Goal: Task Accomplishment & Management: Use online tool/utility

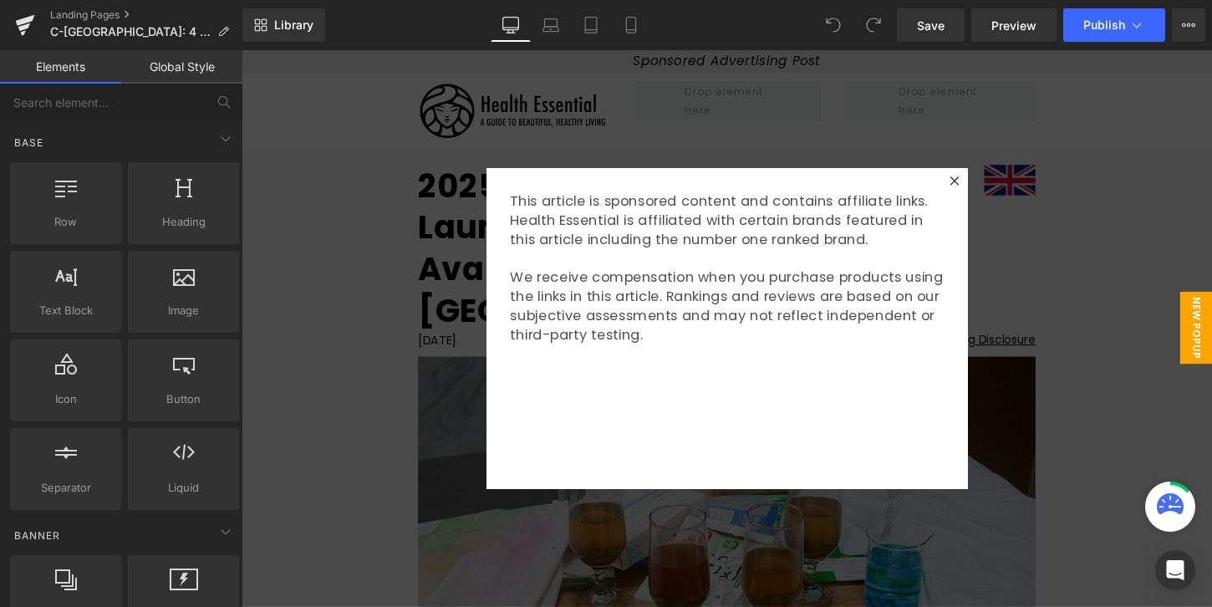
click at [429, 303] on div at bounding box center [747, 340] width 1011 height 580
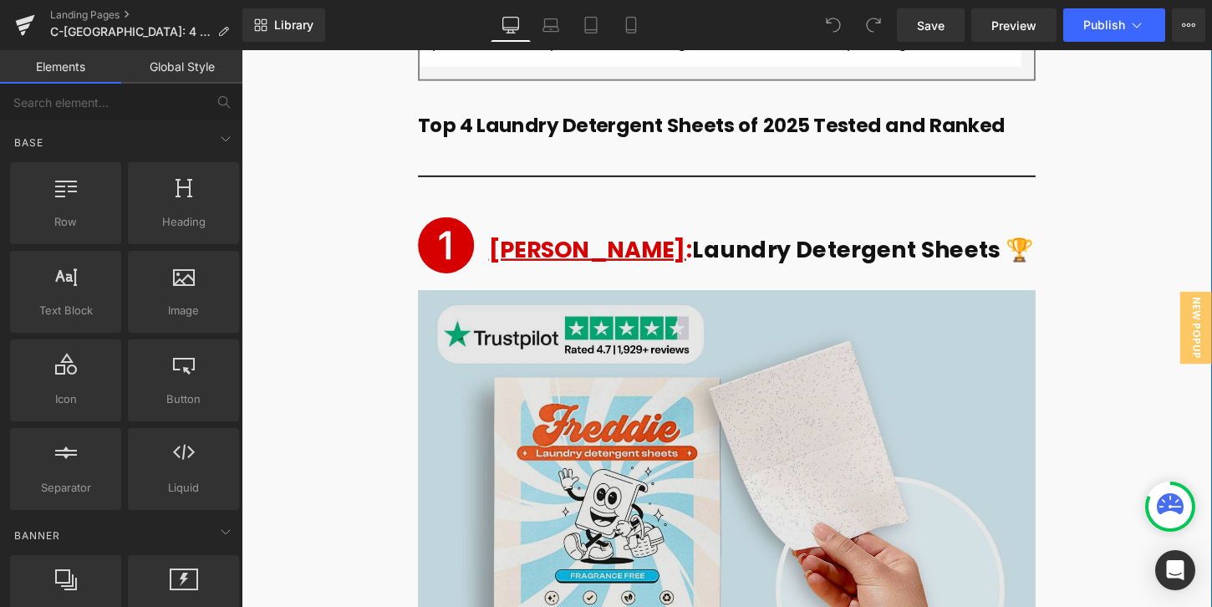
scroll to position [3277, 0]
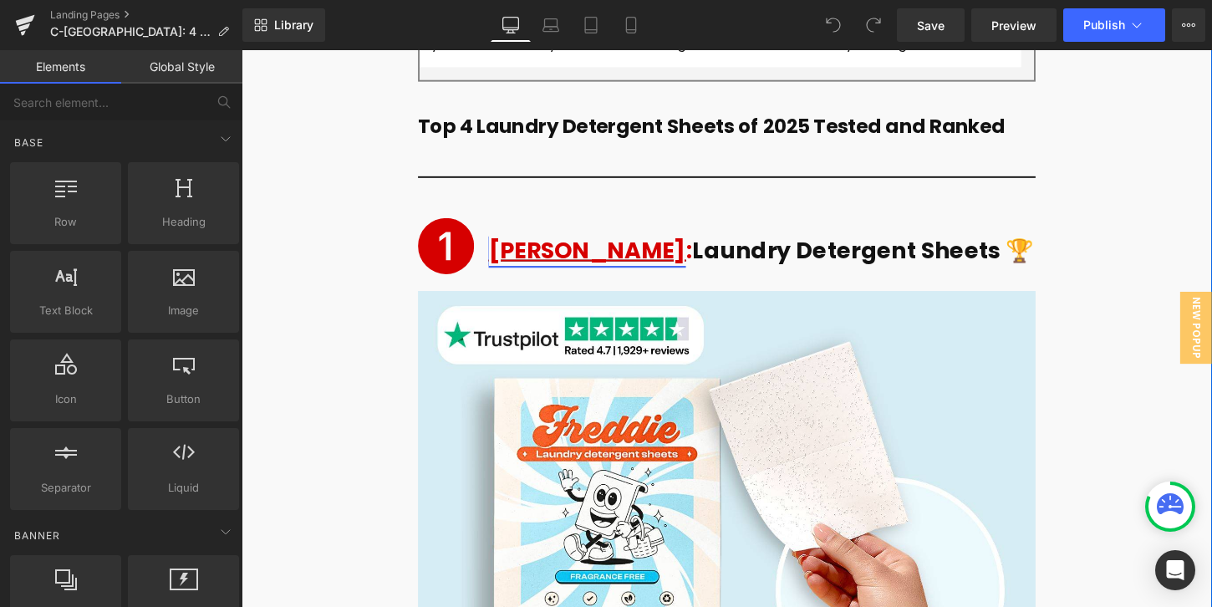
click at [517, 242] on link "[PERSON_NAME]" at bounding box center [602, 258] width 206 height 33
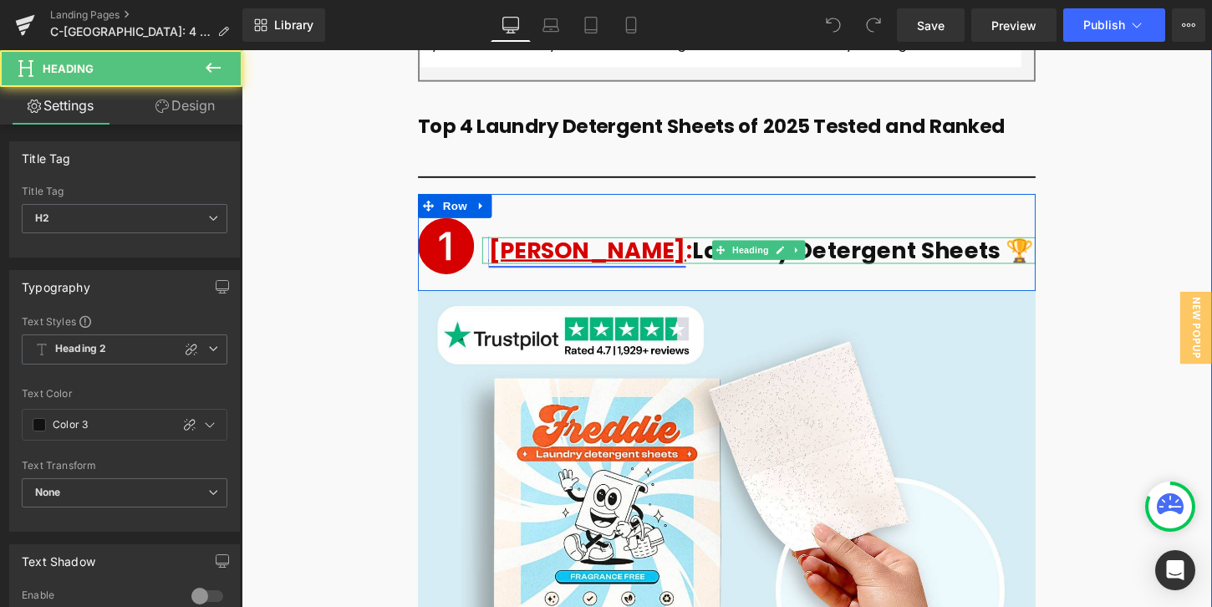
click at [556, 242] on link "[PERSON_NAME]" at bounding box center [602, 258] width 206 height 33
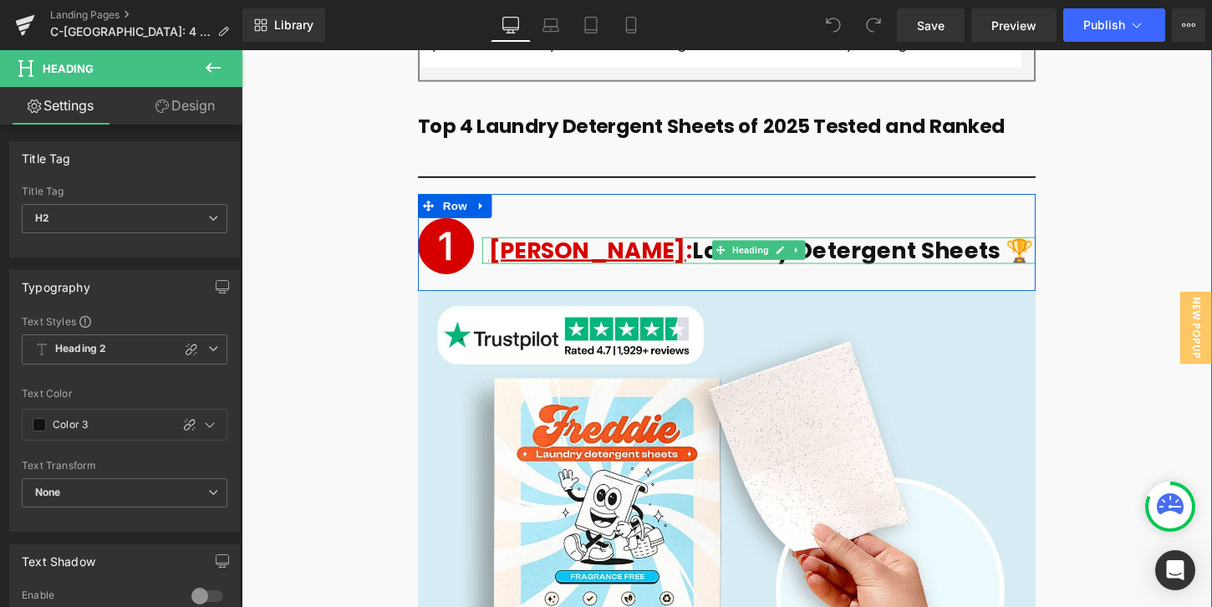
click at [622, 245] on h2 "[PERSON_NAME] : Laundry Detergent Sheets 🏆" at bounding box center [784, 259] width 570 height 28
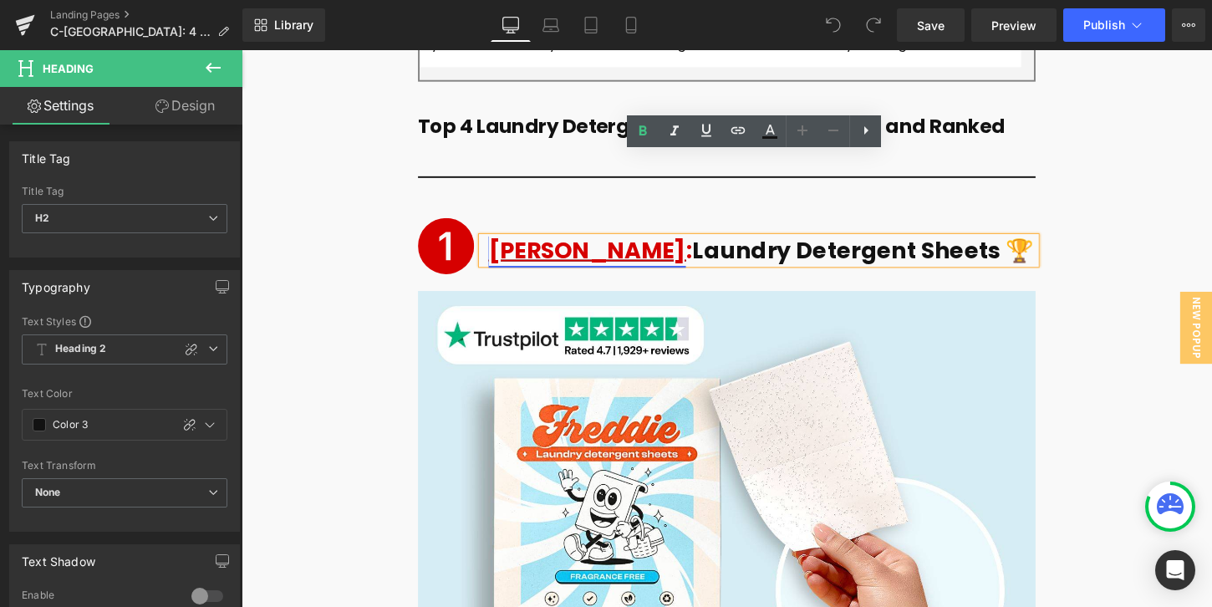
click at [538, 242] on link "[PERSON_NAME]" at bounding box center [602, 258] width 206 height 33
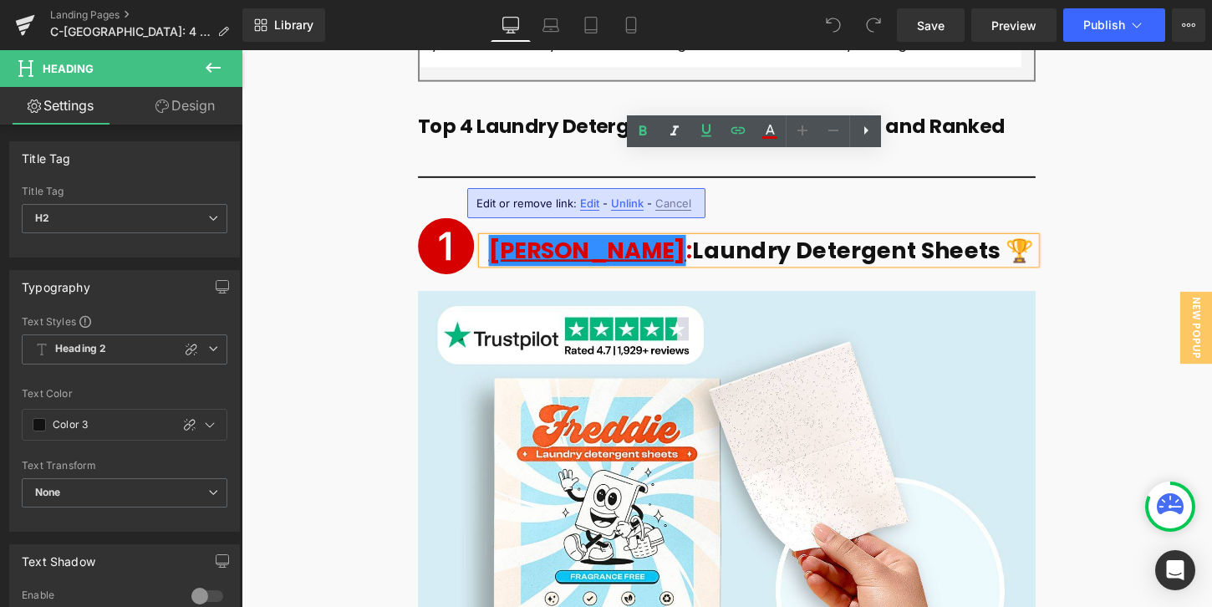
click at [586, 202] on span "Edit" at bounding box center [589, 203] width 19 height 14
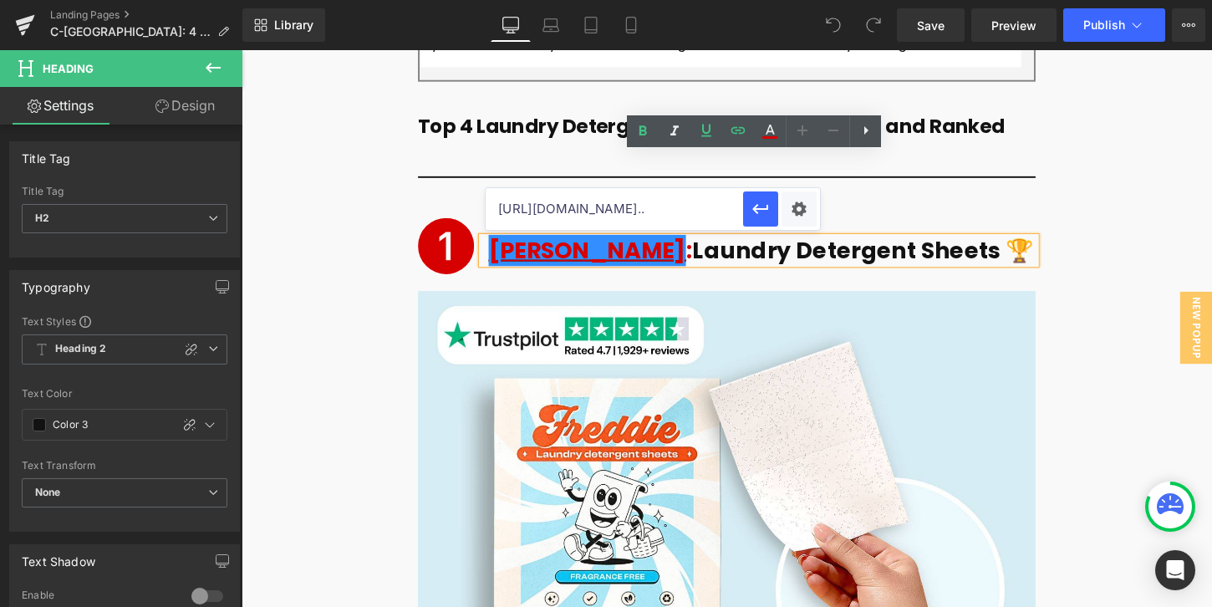
click at [649, 207] on input "[URL][DOMAIN_NAME].." at bounding box center [614, 209] width 257 height 42
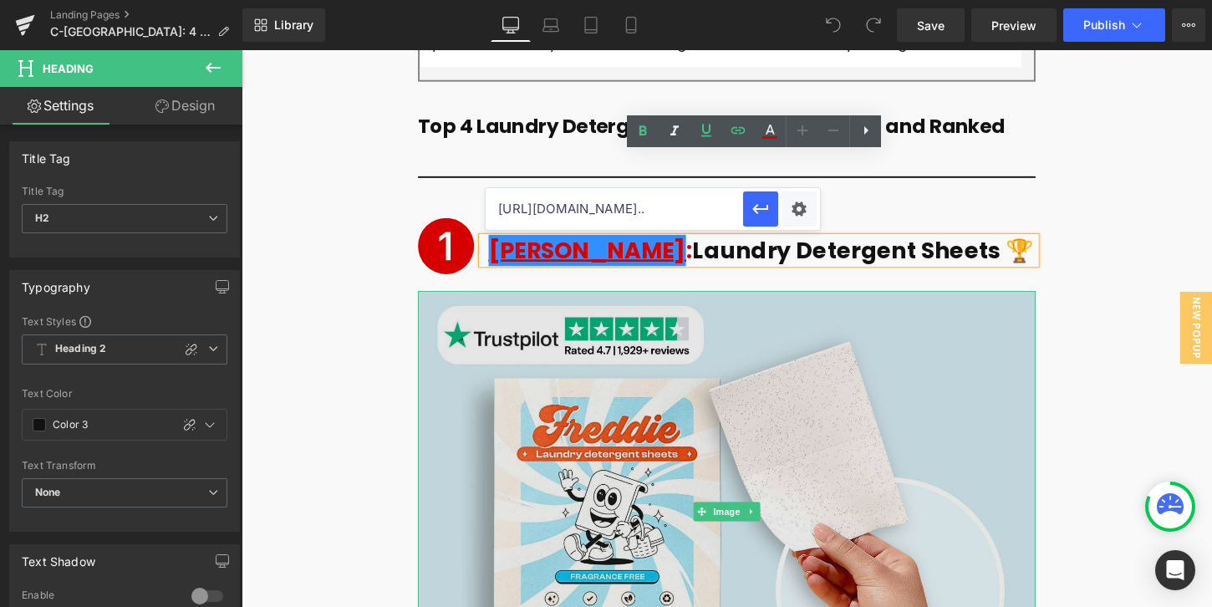
click at [783, 301] on img at bounding box center [747, 531] width 644 height 460
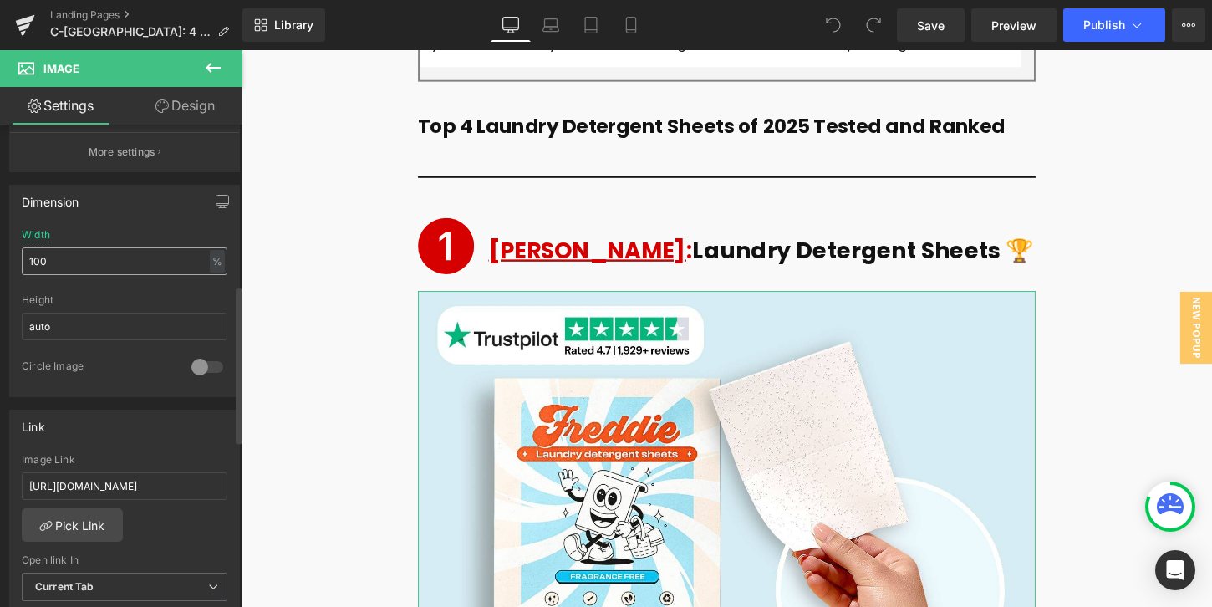
scroll to position [496, 0]
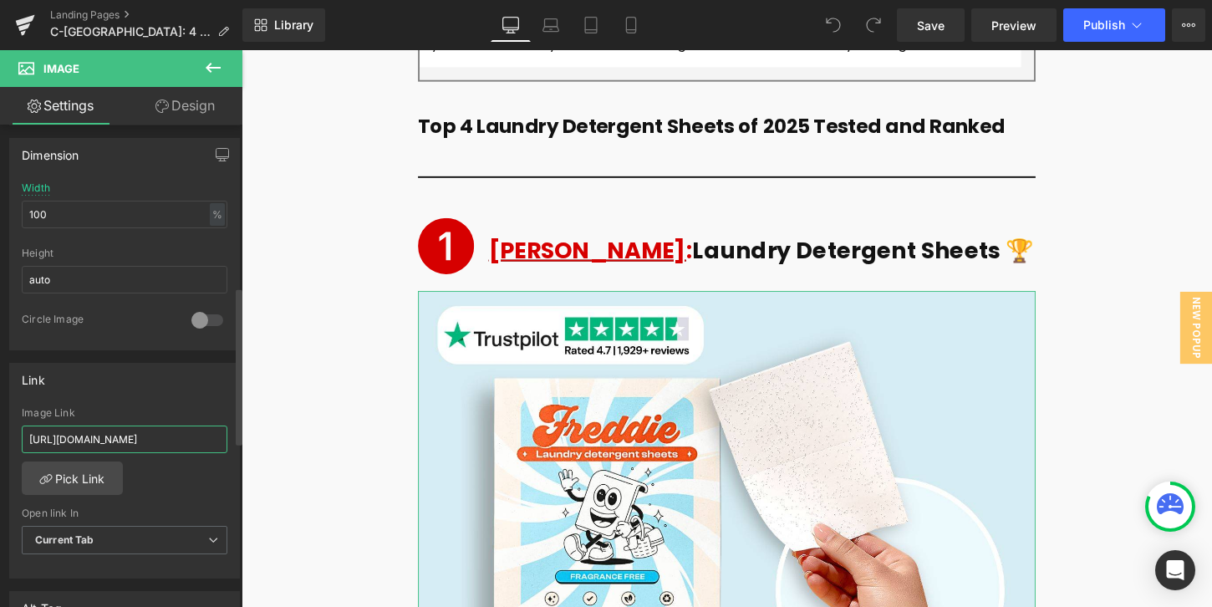
click at [139, 440] on input "[URL][DOMAIN_NAME]" at bounding box center [125, 439] width 206 height 28
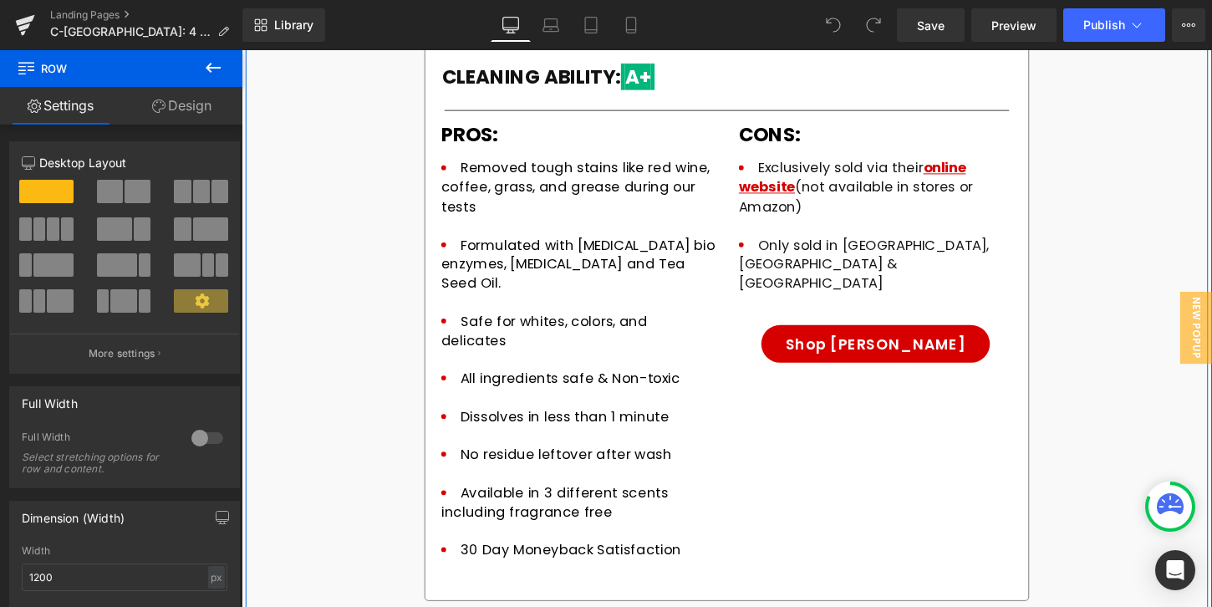
scroll to position [3947, 0]
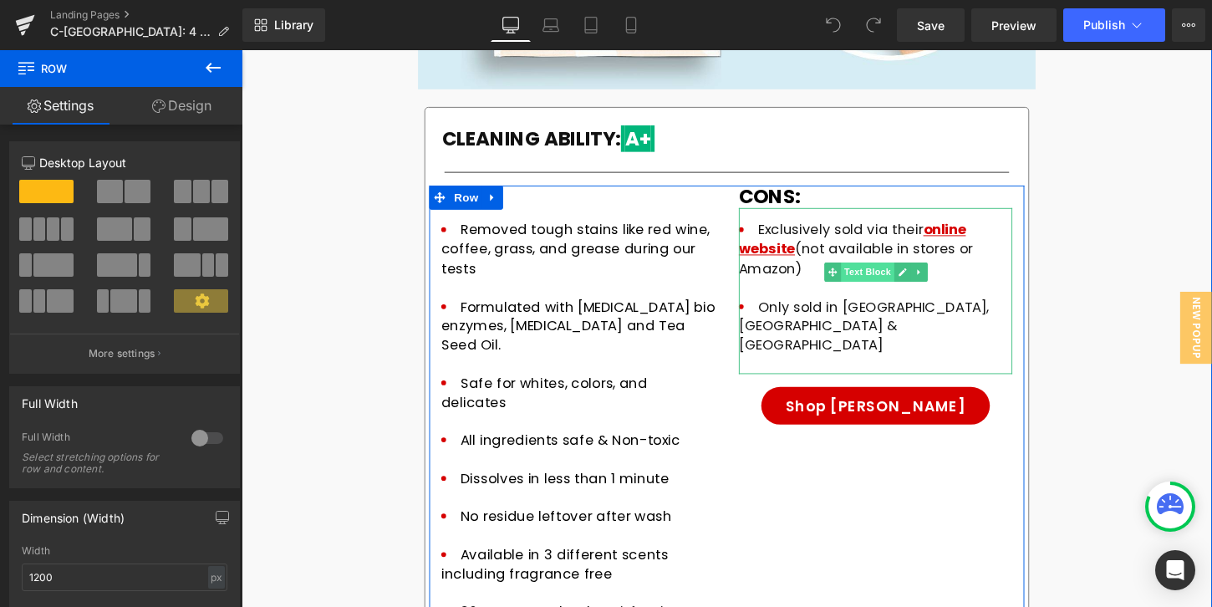
click at [916, 272] on span "Text Block" at bounding box center [893, 282] width 55 height 20
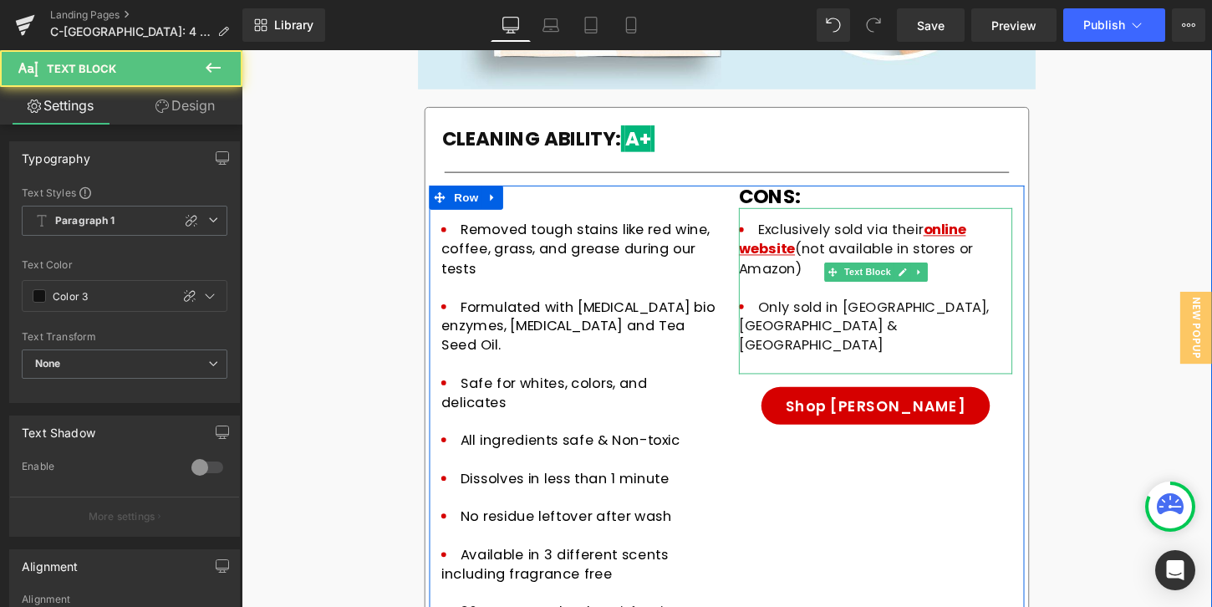
click at [848, 228] on li "Exclusively sold via their online website (not available in stores or Amazon)" at bounding box center [902, 267] width 285 height 79
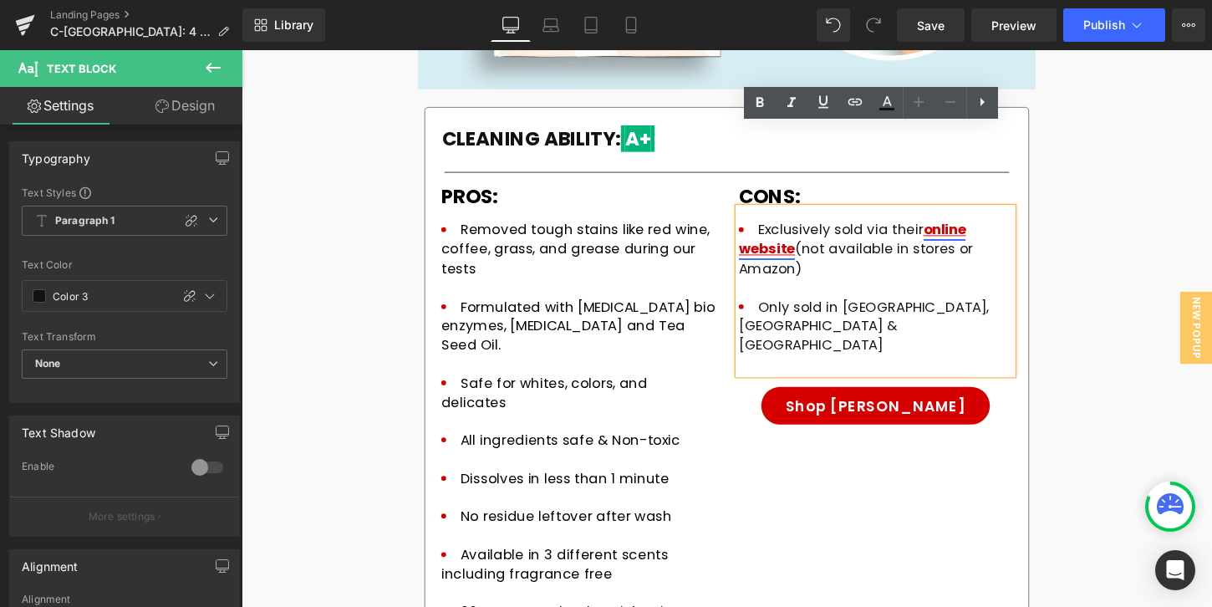
click at [995, 227] on link "online website" at bounding box center [878, 247] width 237 height 40
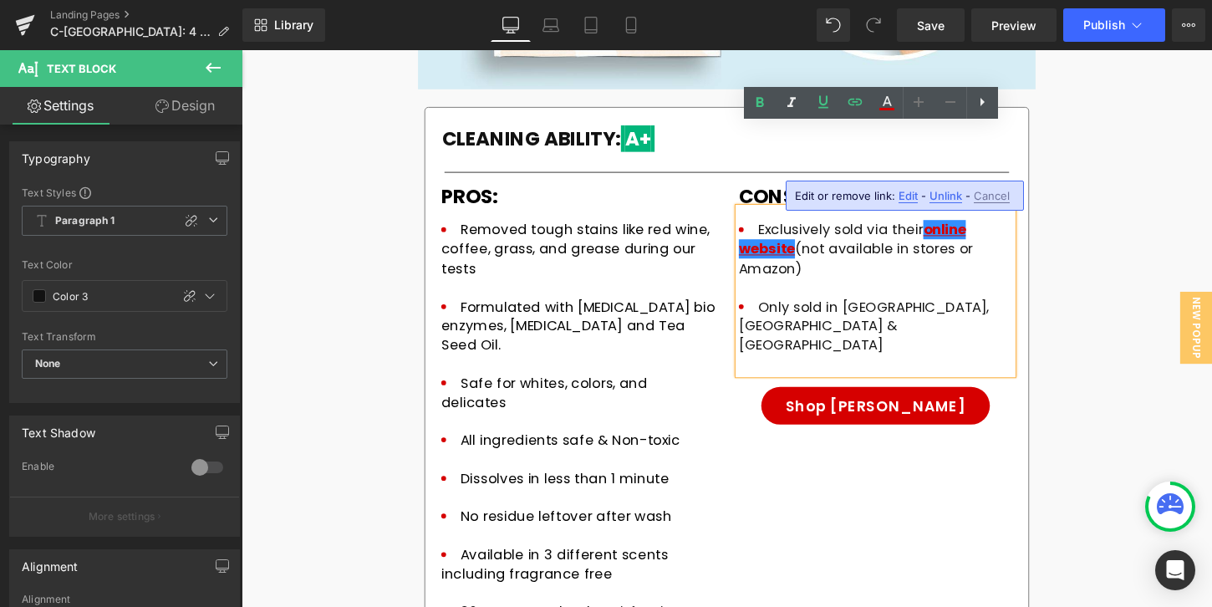
click at [902, 195] on span "Edit" at bounding box center [908, 196] width 19 height 14
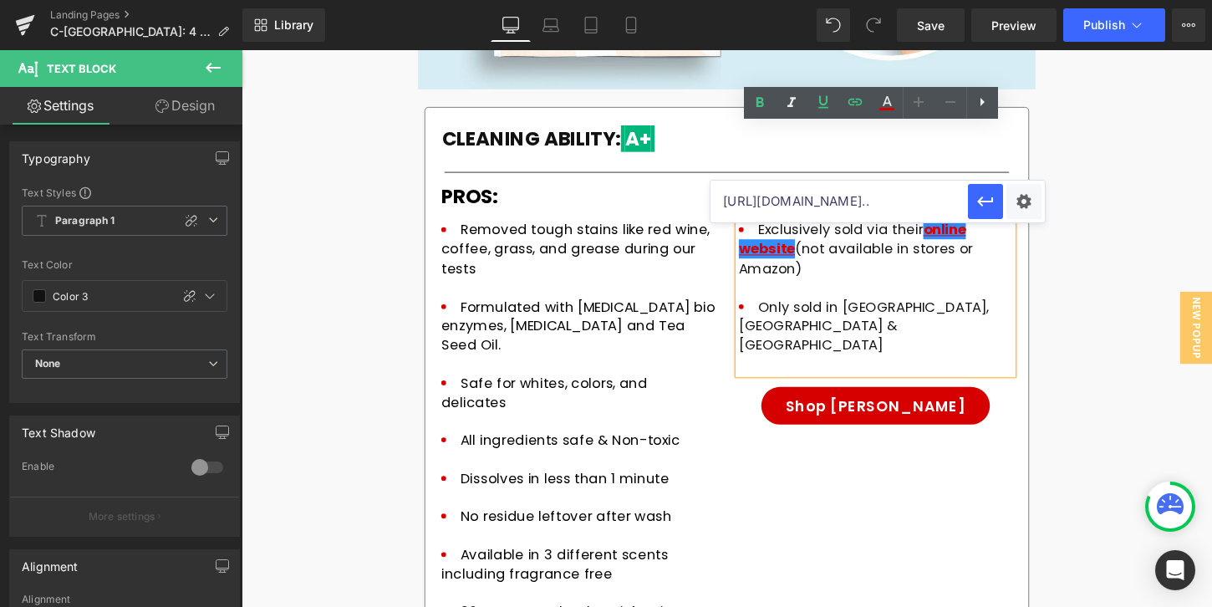
click at [902, 195] on input "[URL][DOMAIN_NAME].." at bounding box center [838, 202] width 257 height 42
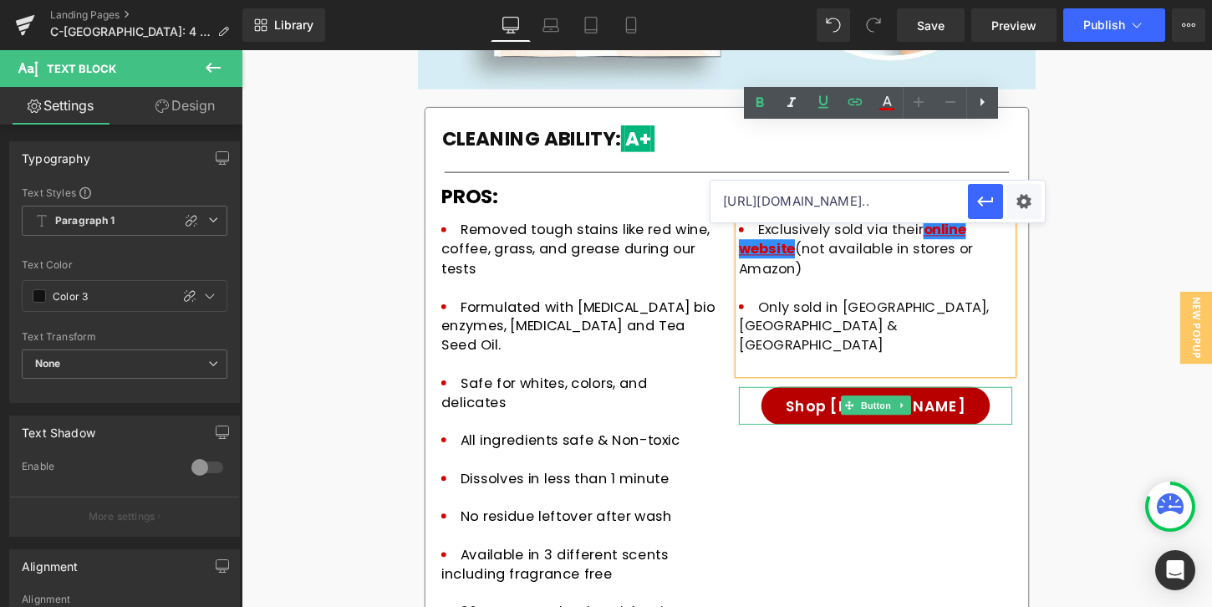
click at [891, 410] on span "Button" at bounding box center [902, 420] width 38 height 20
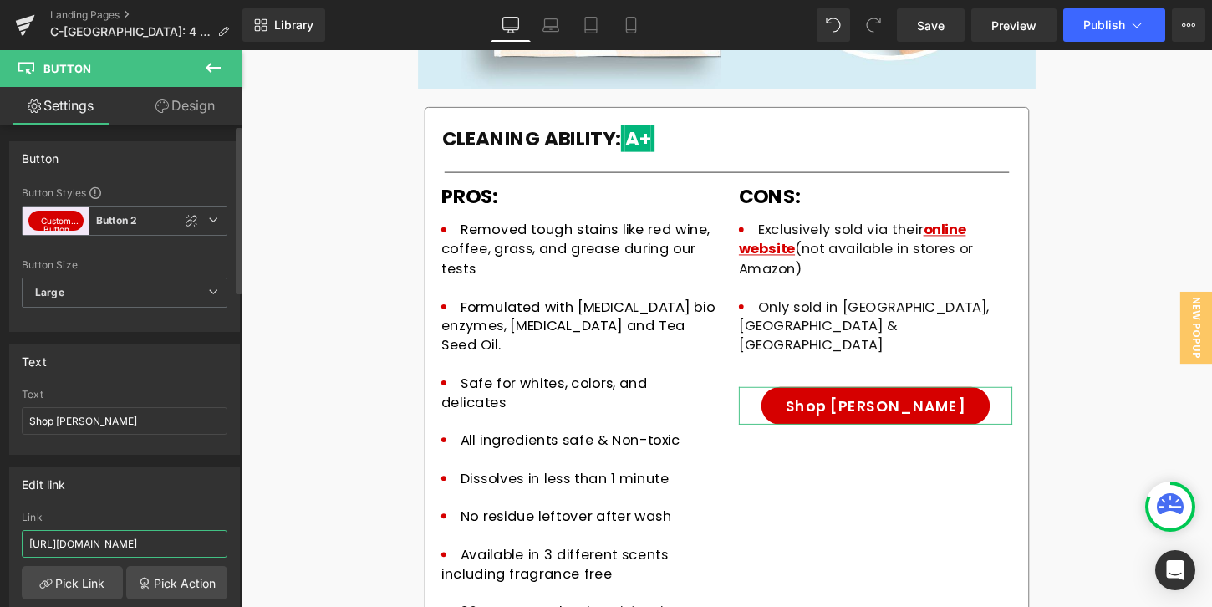
click at [146, 542] on input "[URL][DOMAIN_NAME]" at bounding box center [125, 544] width 206 height 28
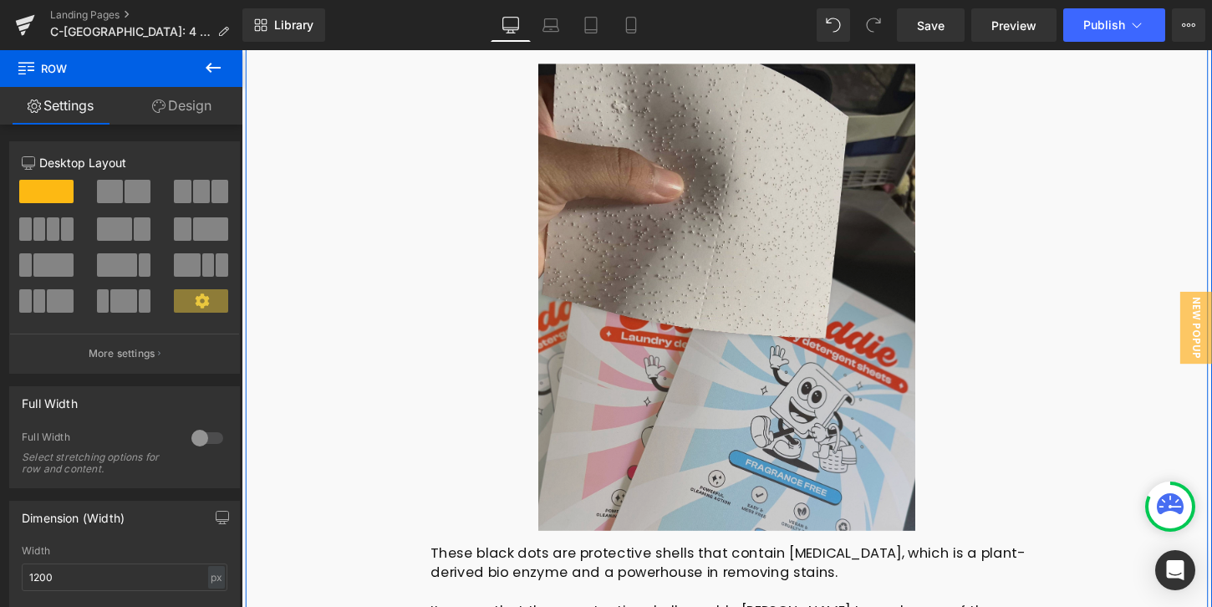
scroll to position [4898, 0]
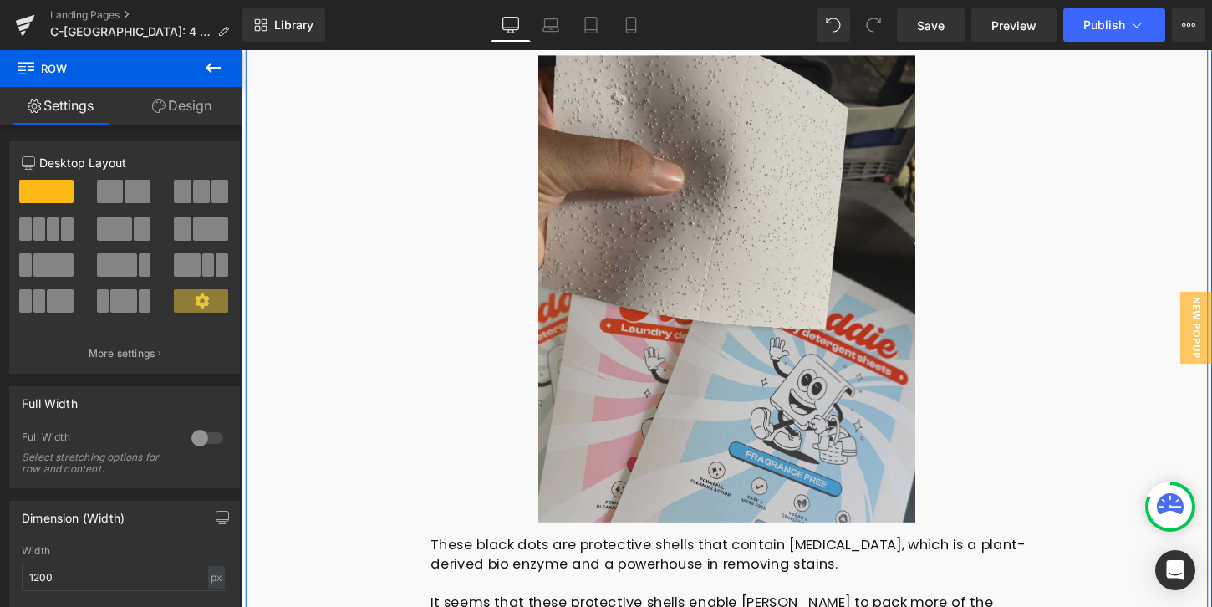
click at [638, 170] on img at bounding box center [747, 299] width 393 height 487
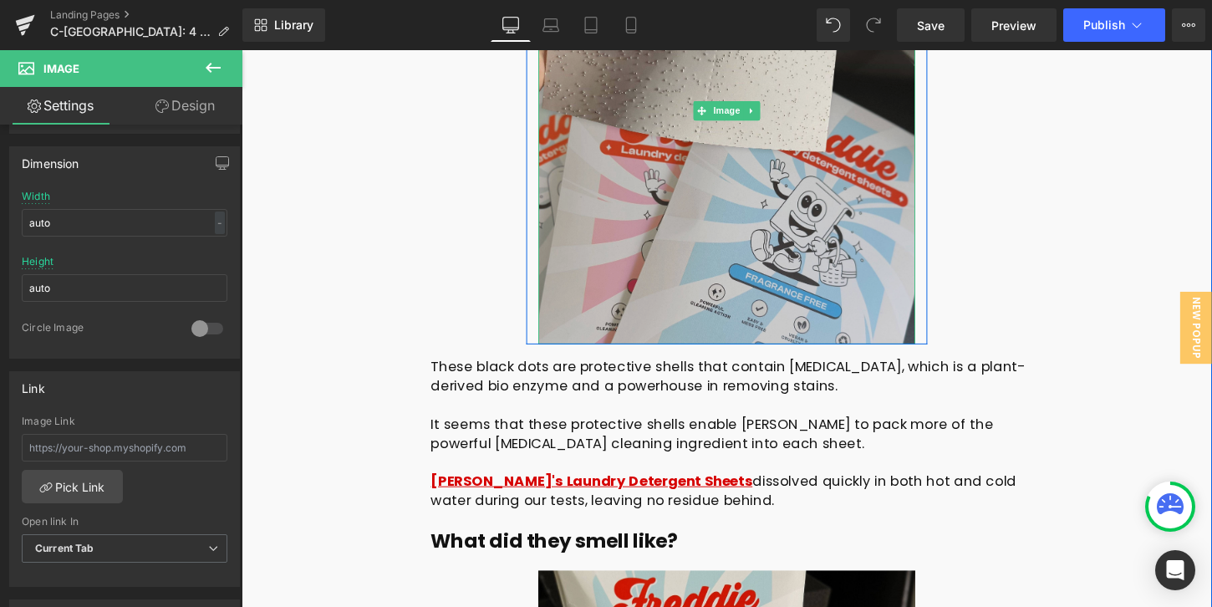
scroll to position [5085, 0]
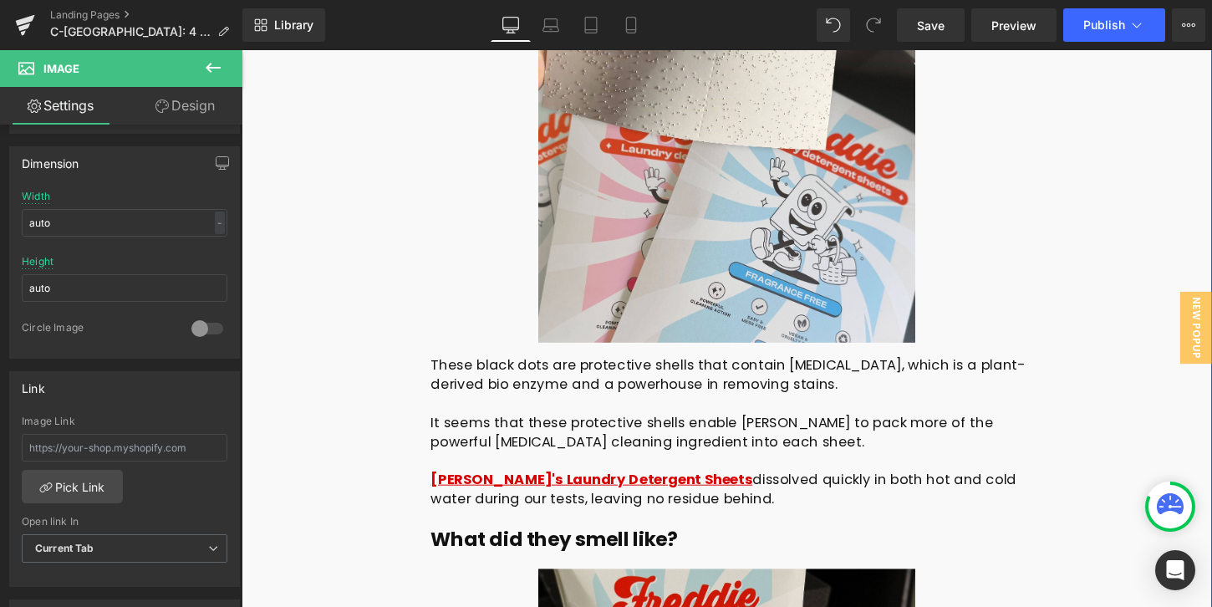
click at [710, 488] on p "[PERSON_NAME]'s Laundry Detergent Sheets dissolved quickly in both hot and cold…" at bounding box center [751, 508] width 624 height 40
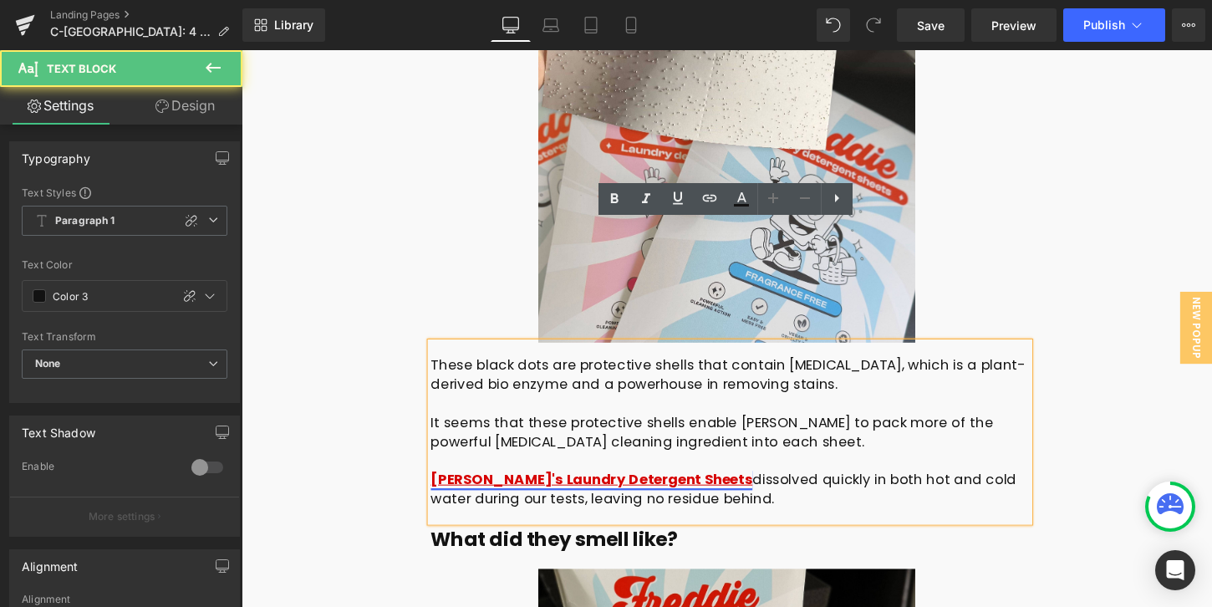
click at [634, 487] on link "[PERSON_NAME]'s Laundry Detergent Sheets" at bounding box center [606, 497] width 335 height 20
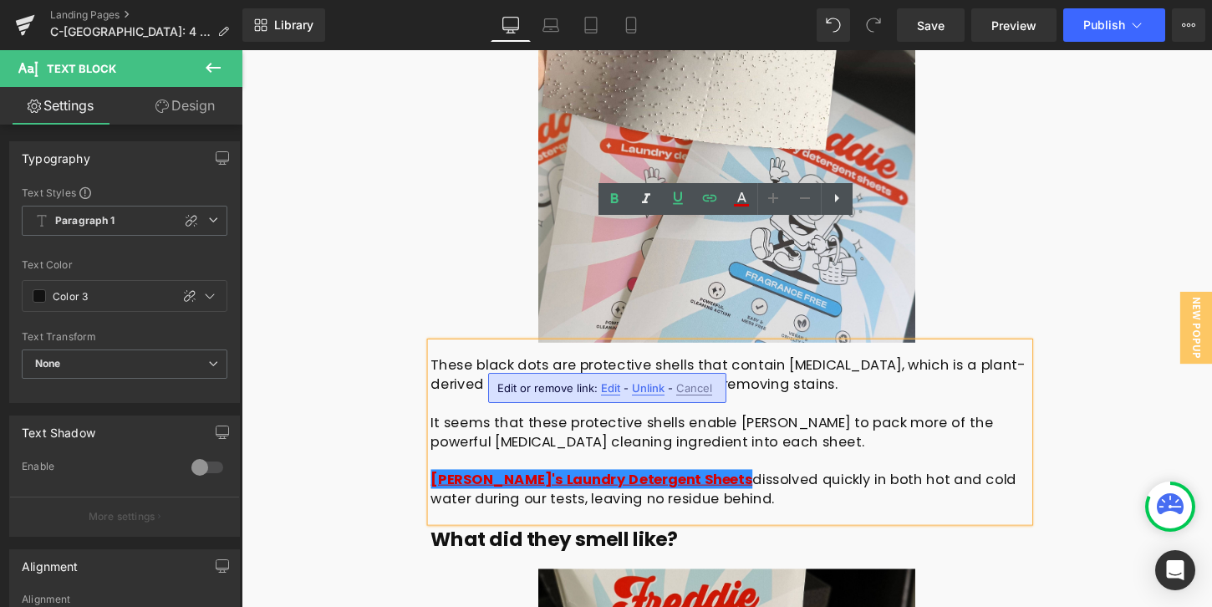
click at [603, 392] on span "Edit" at bounding box center [610, 388] width 19 height 14
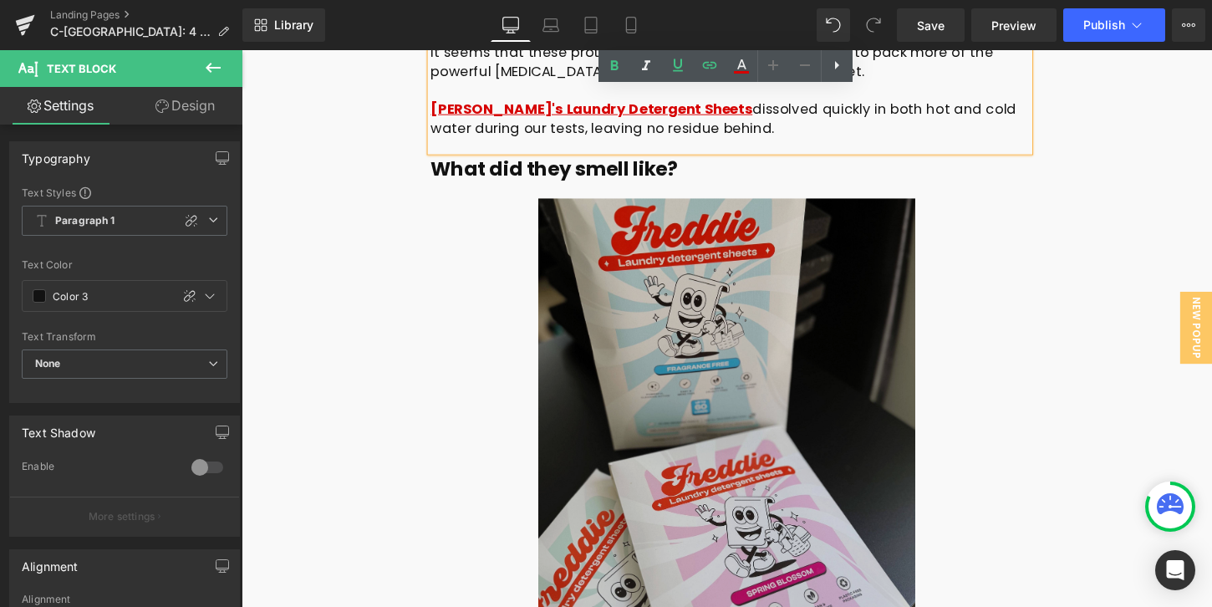
scroll to position [5479, 0]
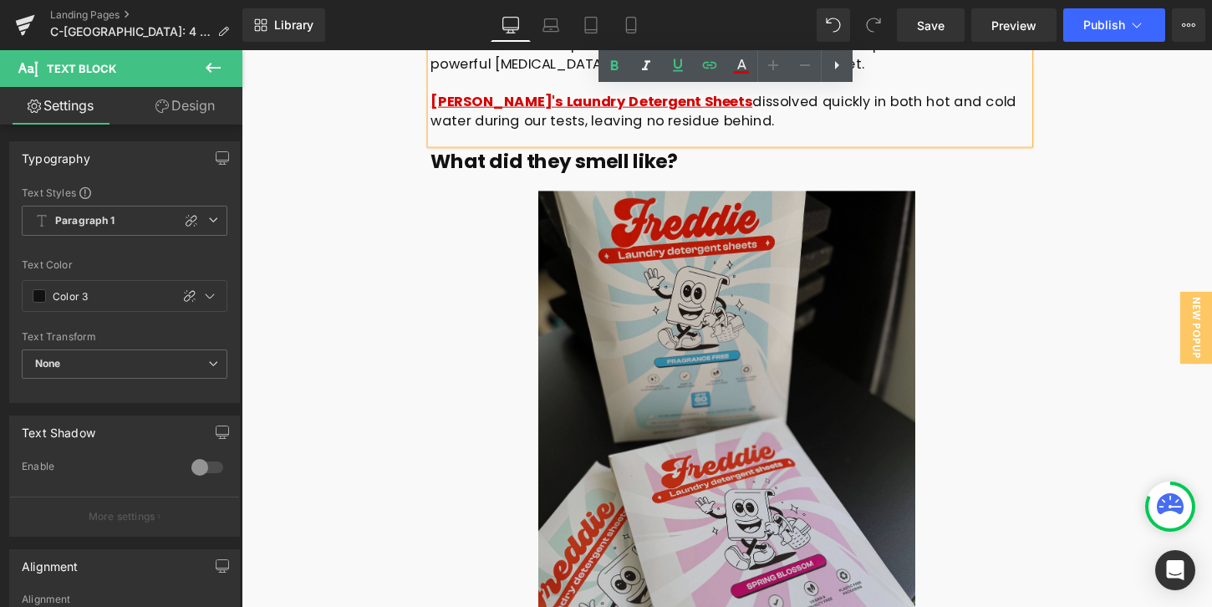
click at [708, 295] on img at bounding box center [747, 437] width 393 height 480
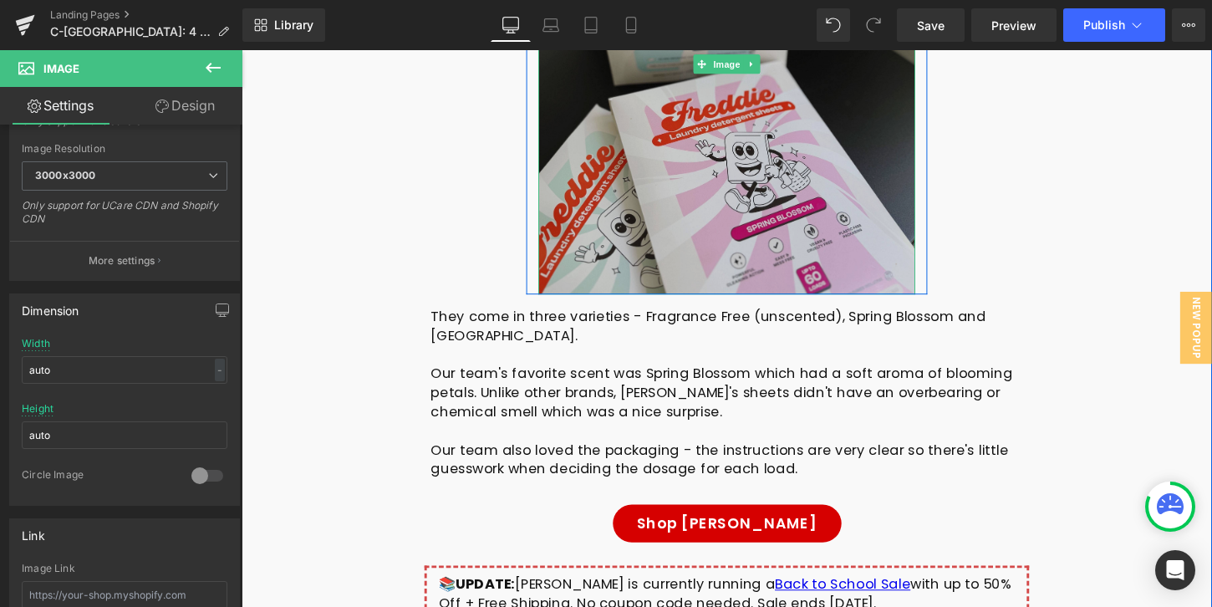
scroll to position [5856, 0]
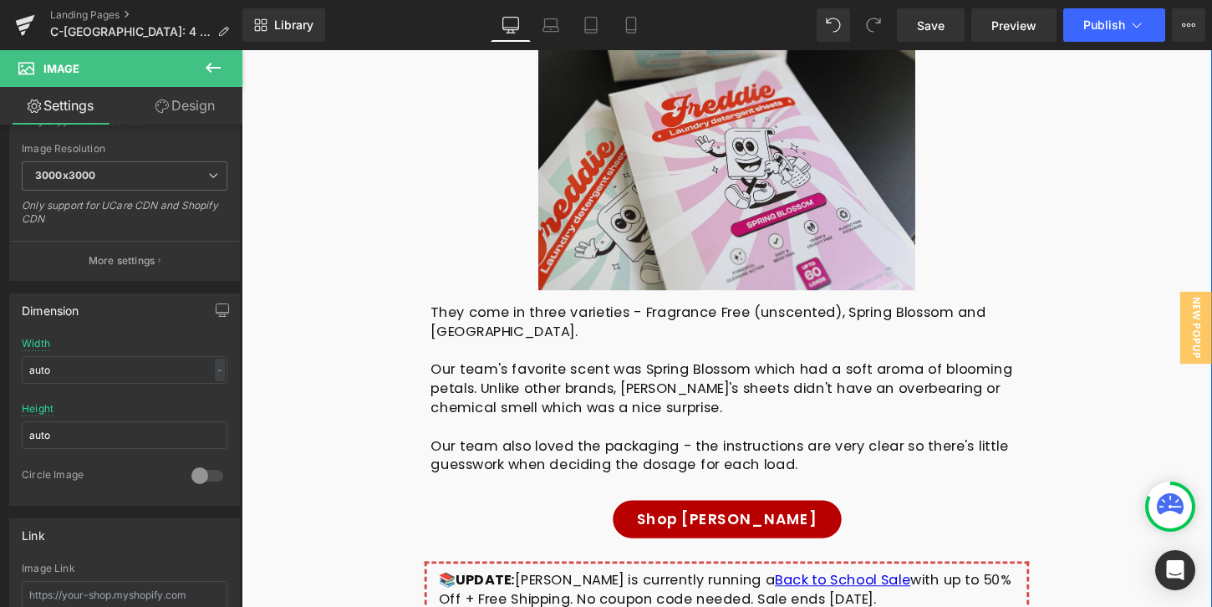
click at [733, 519] on link "Shop [PERSON_NAME]" at bounding box center [748, 538] width 238 height 39
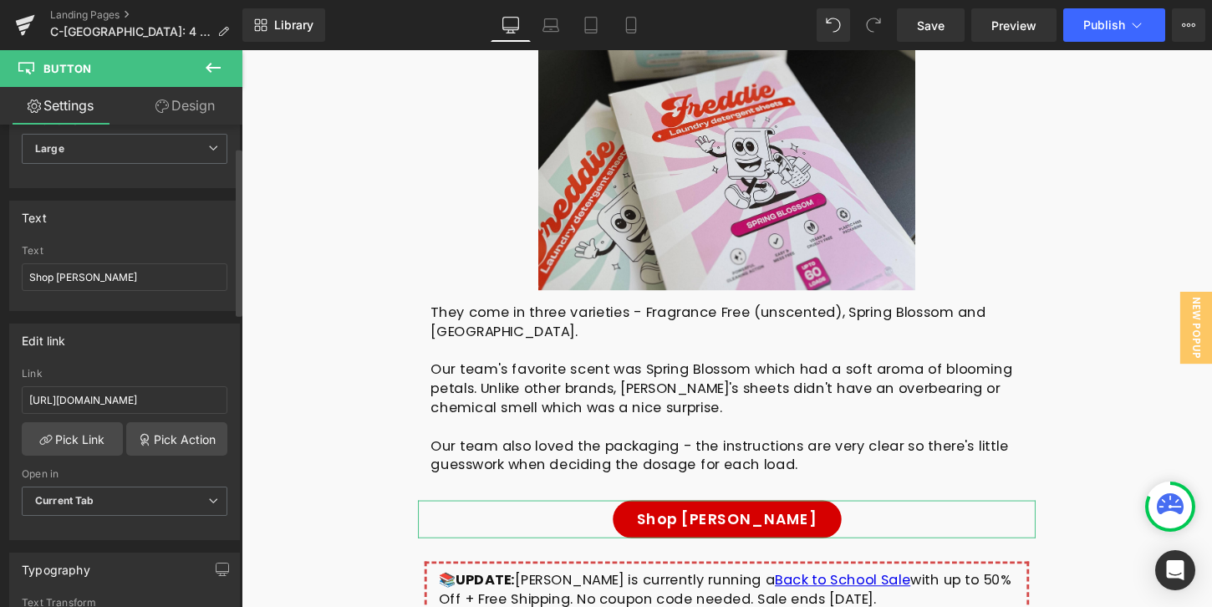
scroll to position [158, 0]
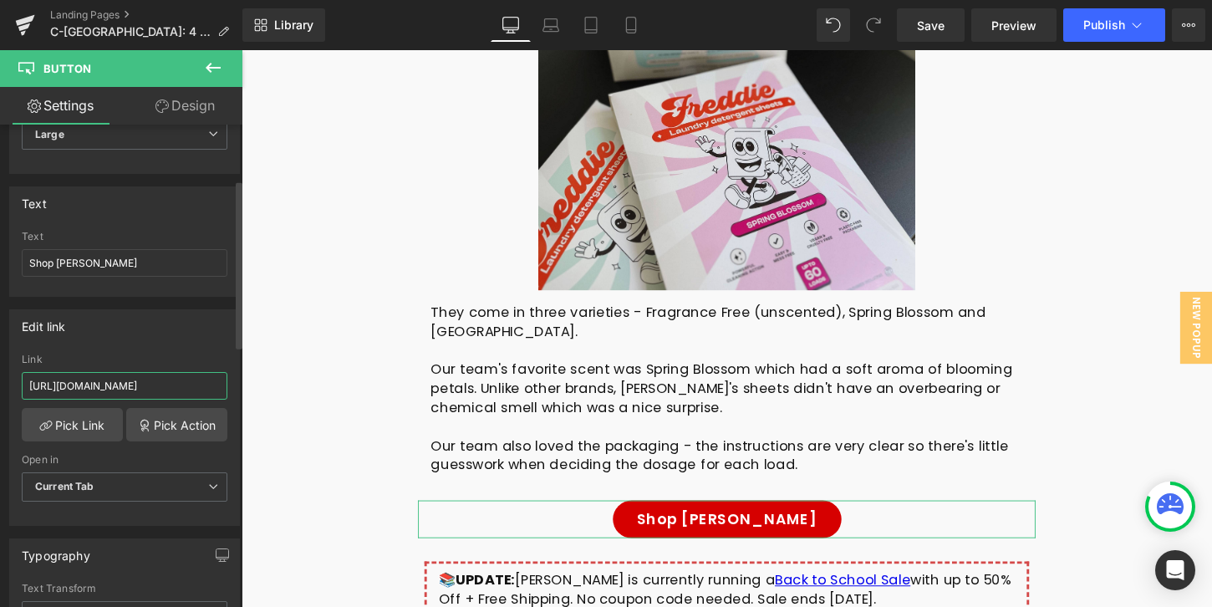
click at [171, 378] on input "[URL][DOMAIN_NAME]" at bounding box center [125, 386] width 206 height 28
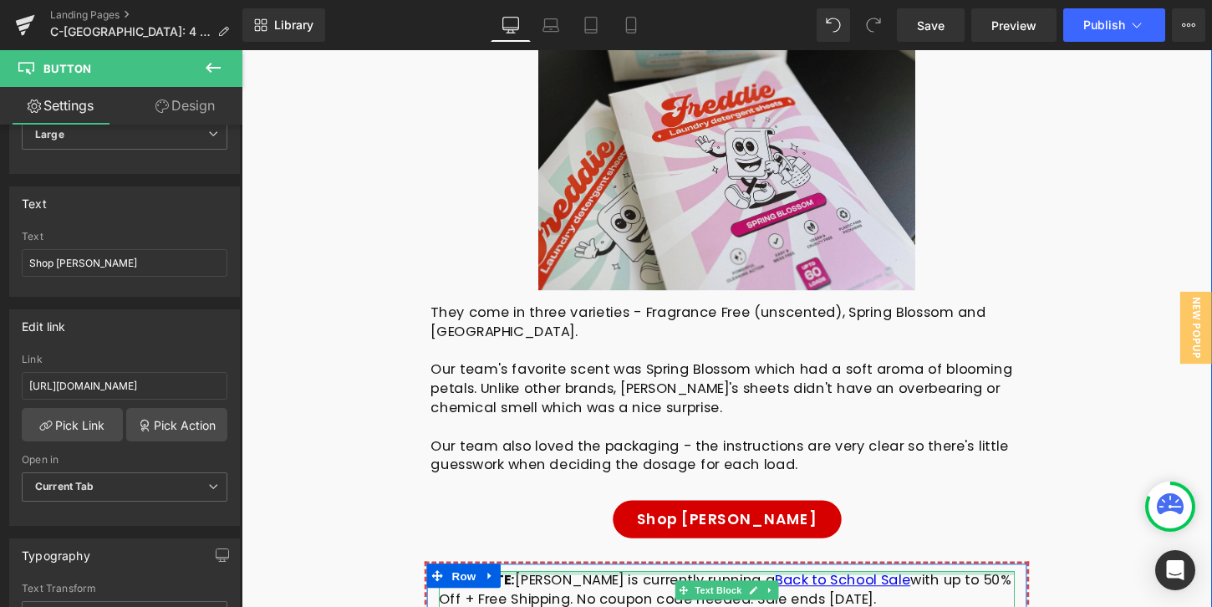
click at [619, 593] on div at bounding box center [747, 595] width 600 height 4
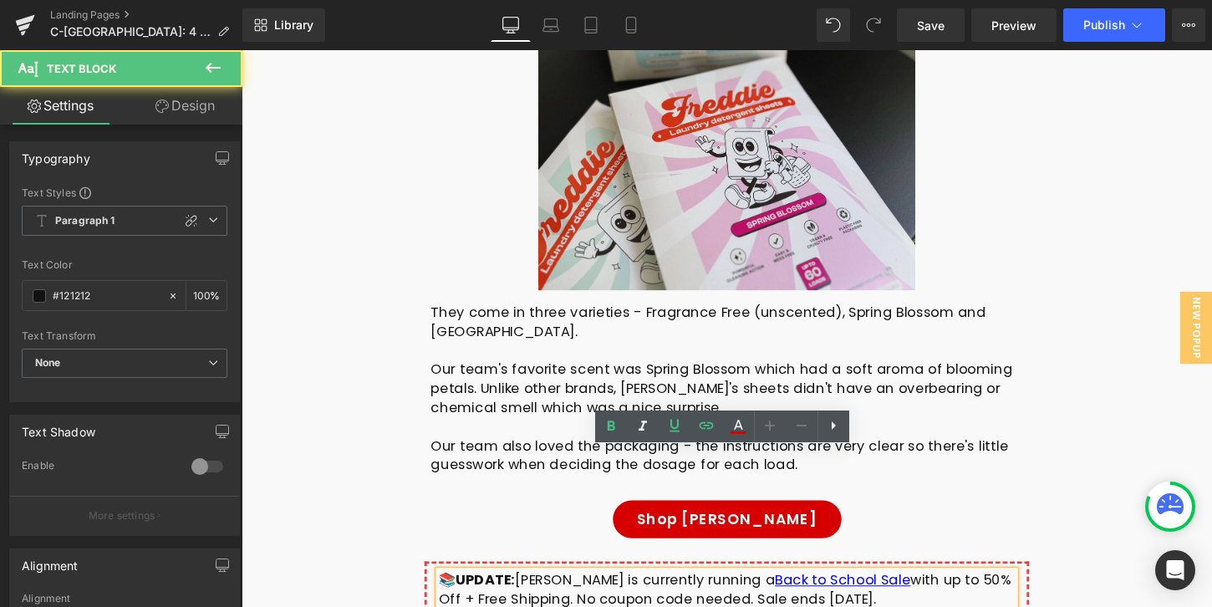
click at [652, 593] on div "📚 UPDATE: [PERSON_NAME] is currently running a Back to School Sale with up to 5…" at bounding box center [747, 613] width 600 height 40
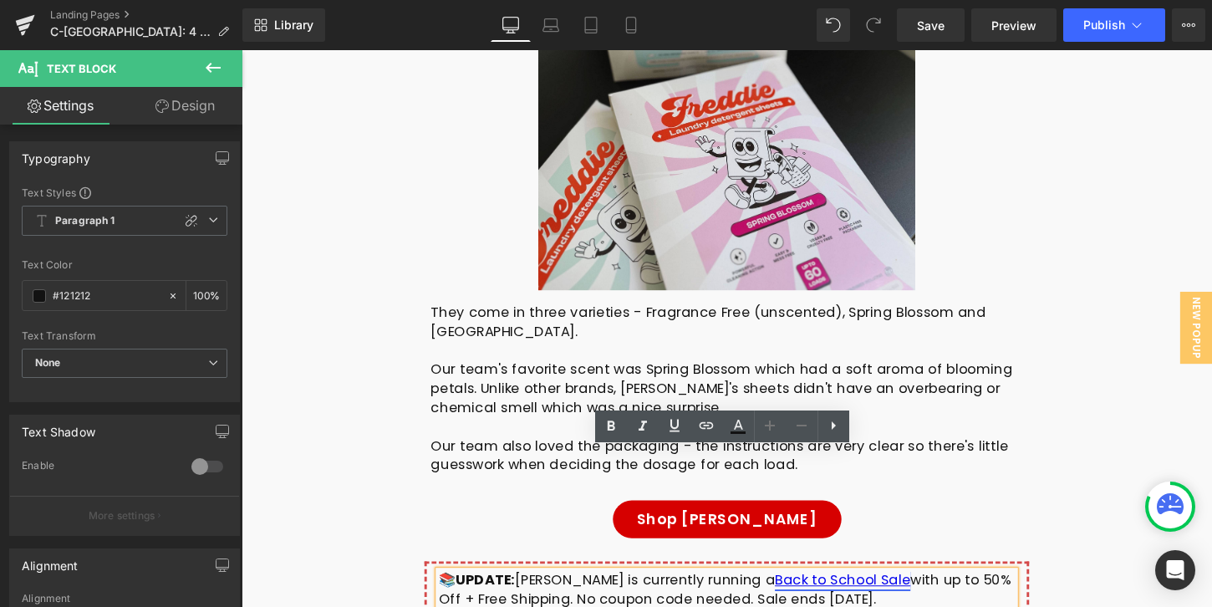
click at [797, 592] on link "Back to School Sale" at bounding box center [867, 602] width 141 height 20
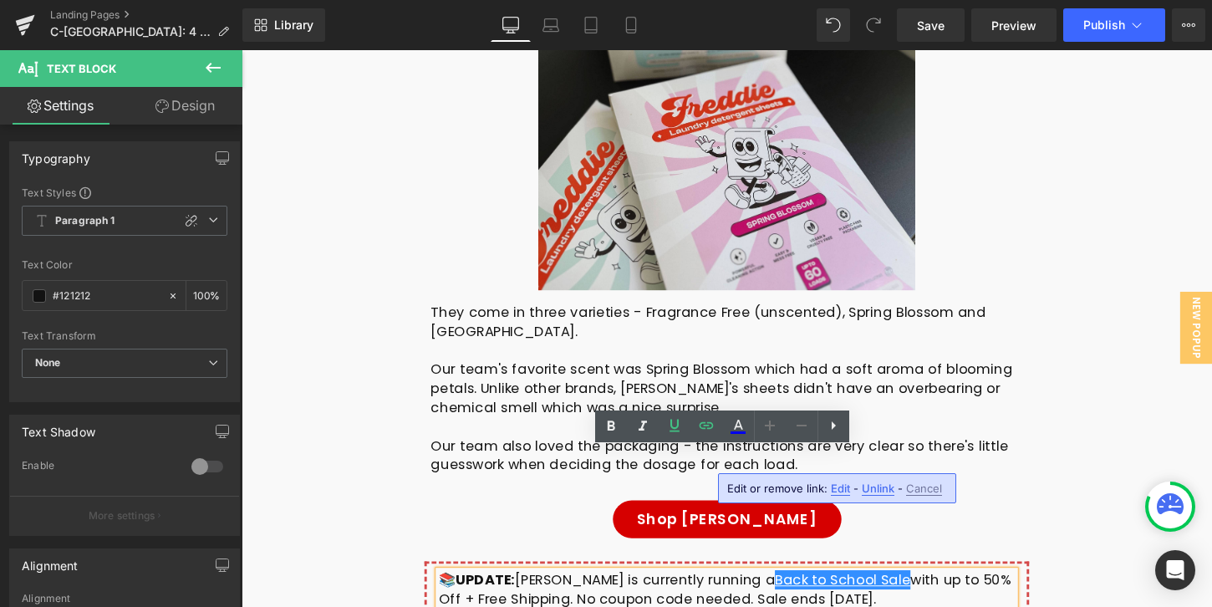
click at [838, 488] on span "Edit" at bounding box center [840, 488] width 19 height 14
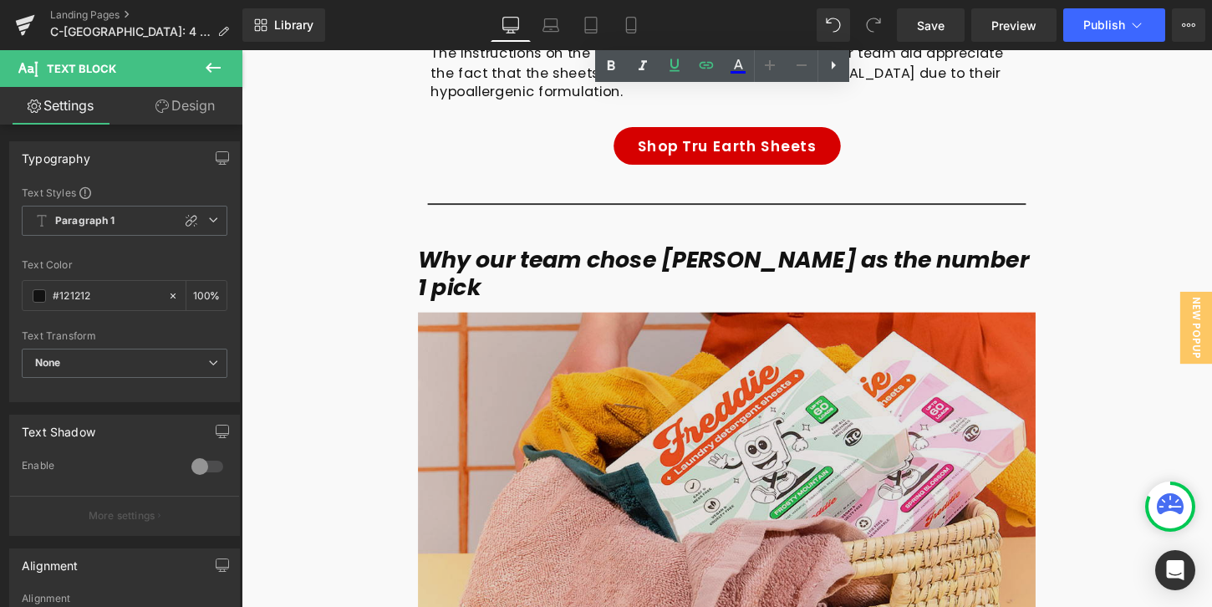
scroll to position [10021, 0]
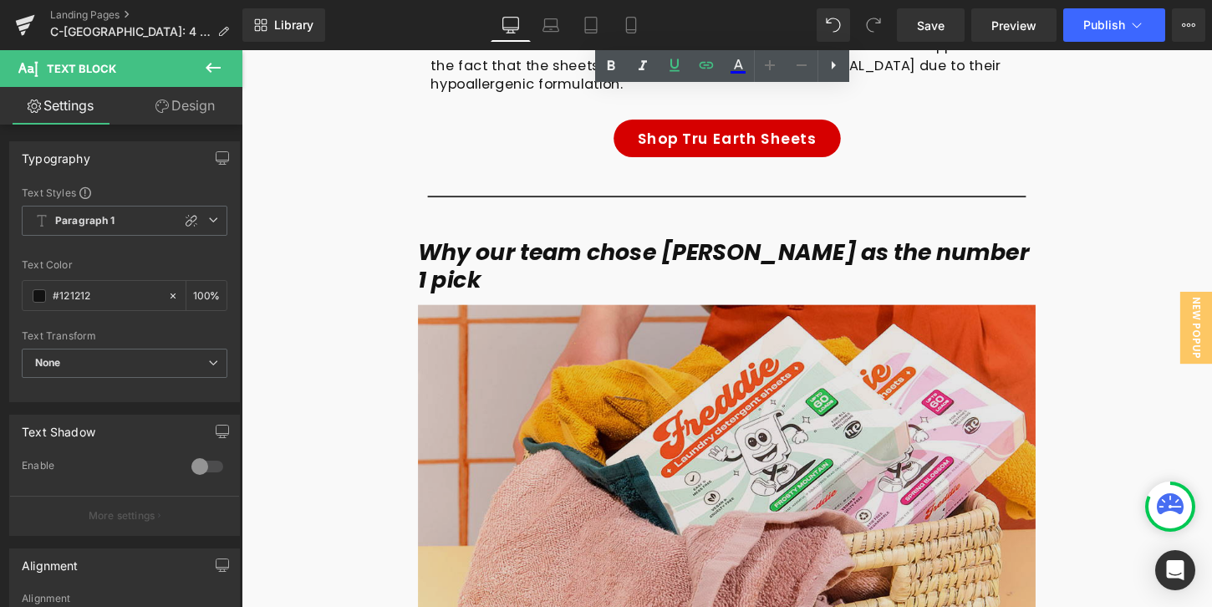
click at [717, 350] on img at bounding box center [747, 508] width 644 height 386
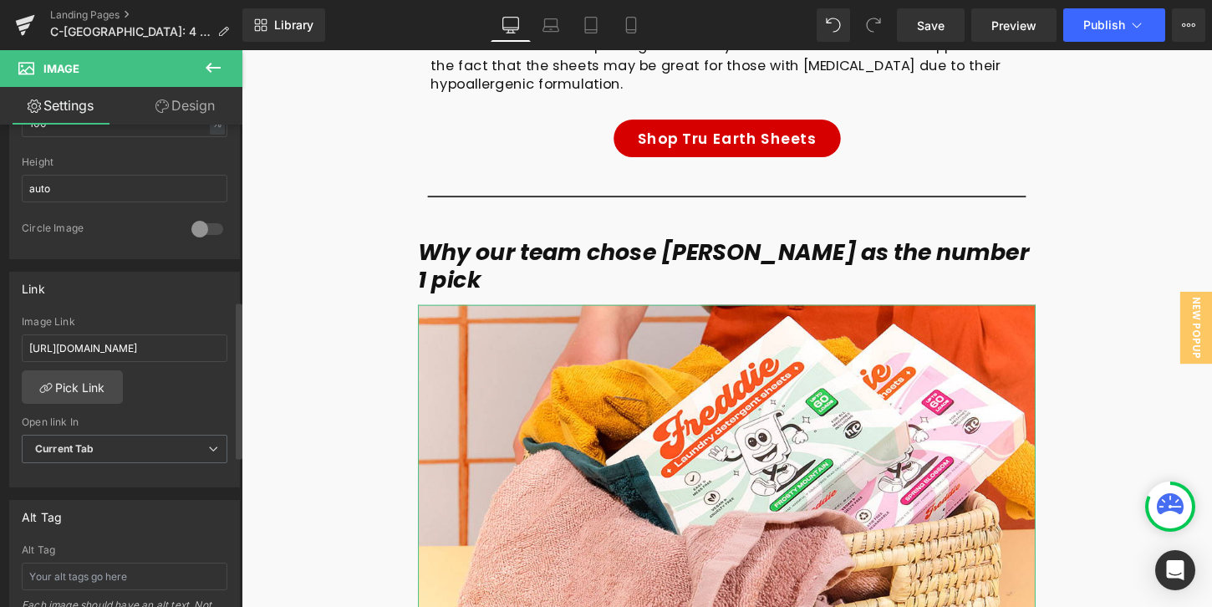
scroll to position [604, 0]
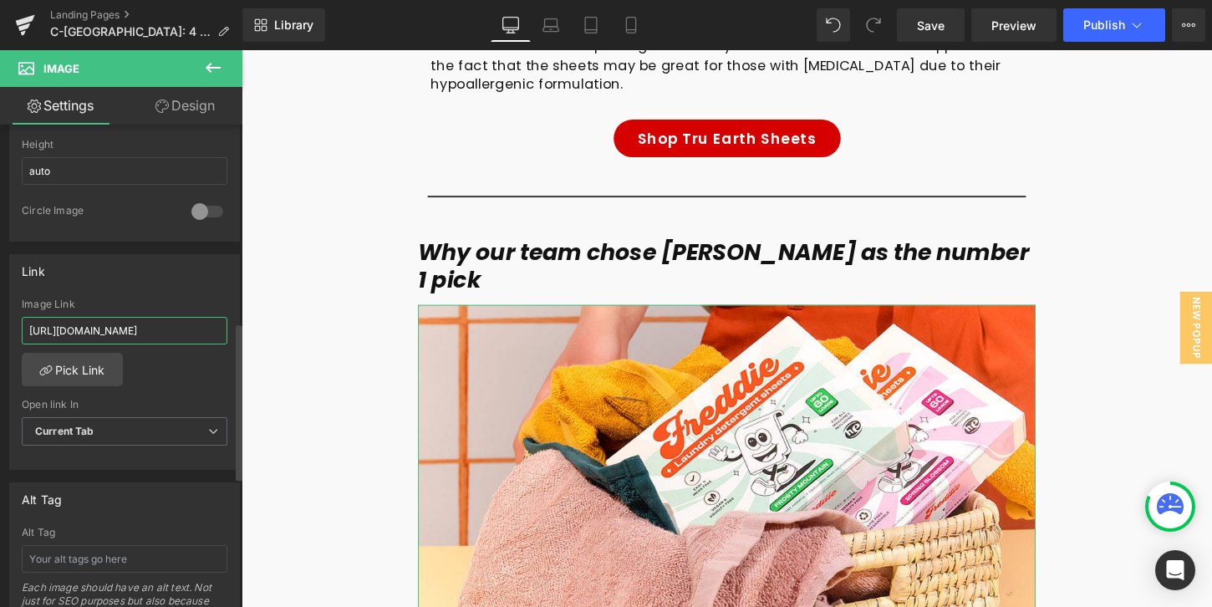
click at [189, 326] on input "[URL][DOMAIN_NAME]" at bounding box center [125, 331] width 206 height 28
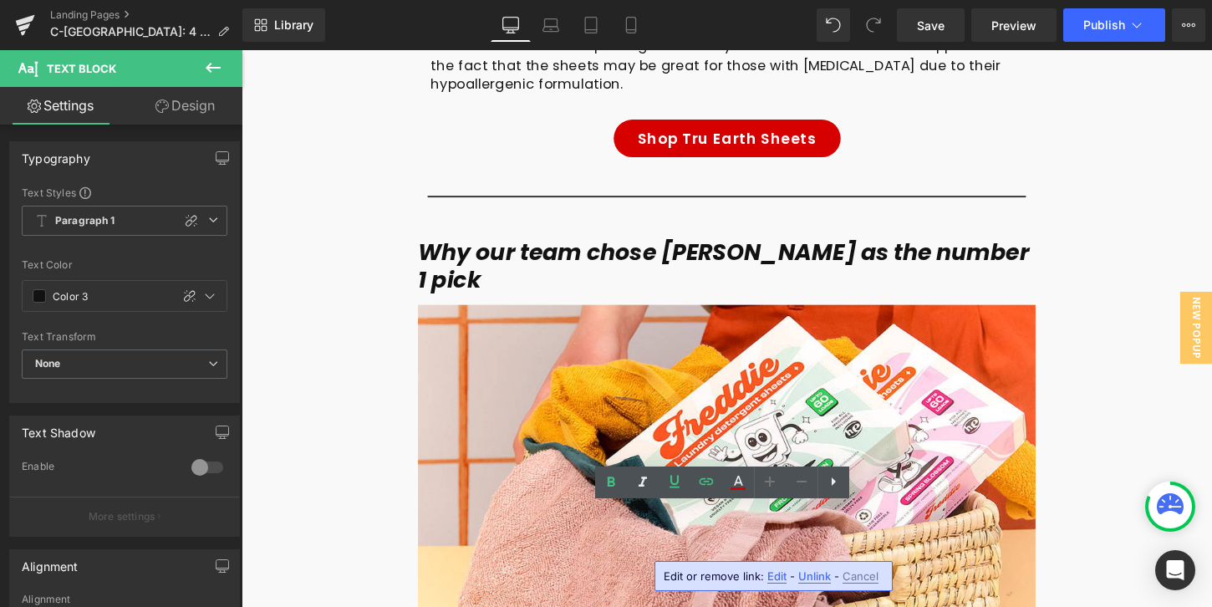
click at [784, 569] on div "Edit or remove link: Edit - Unlink - Cancel" at bounding box center [773, 576] width 238 height 30
click at [773, 576] on span "Edit" at bounding box center [776, 576] width 19 height 14
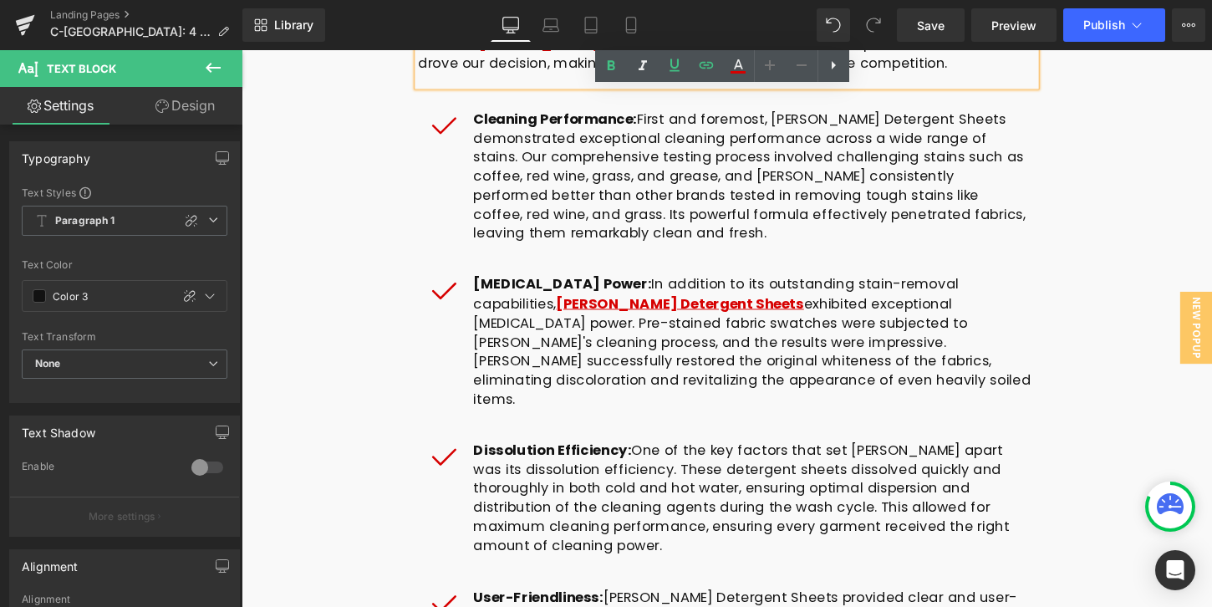
scroll to position [10709, 0]
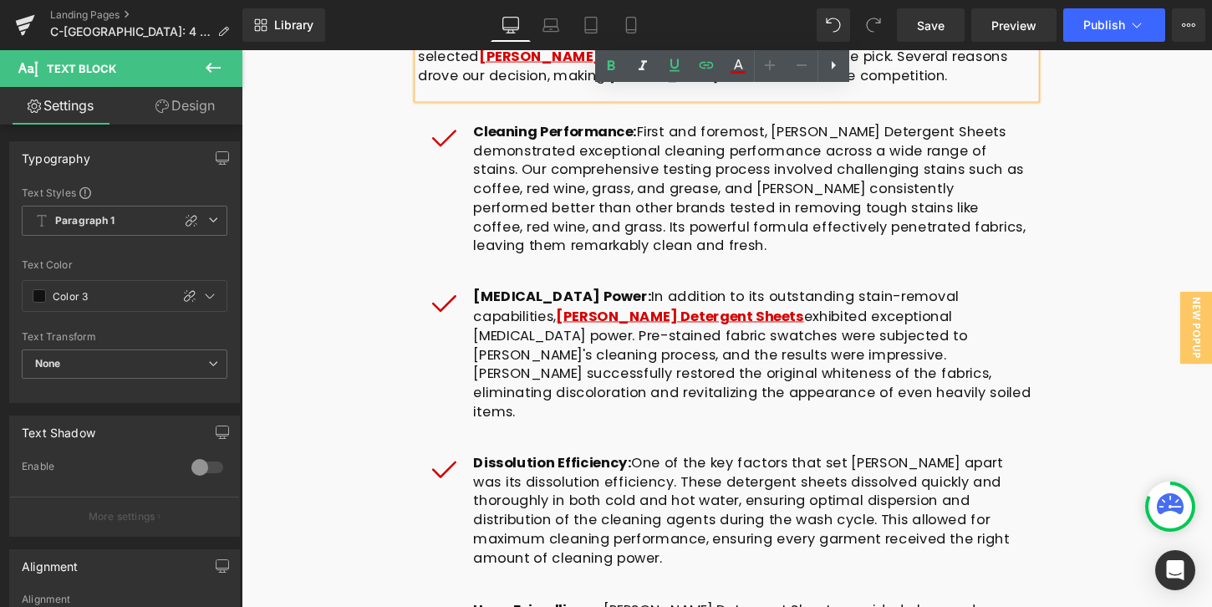
click at [757, 471] on div "Dissolution Efficiency: One of the key factors that set [PERSON_NAME] apart was…" at bounding box center [774, 531] width 582 height 120
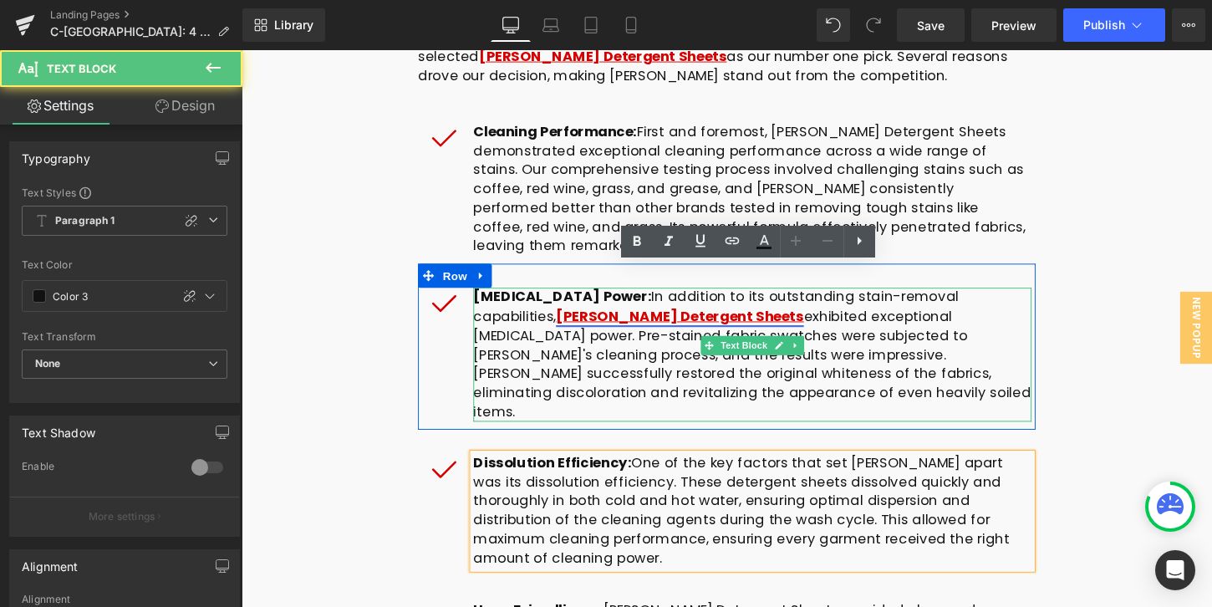
click at [670, 317] on link "[PERSON_NAME] Detergent Sheets" at bounding box center [698, 327] width 258 height 20
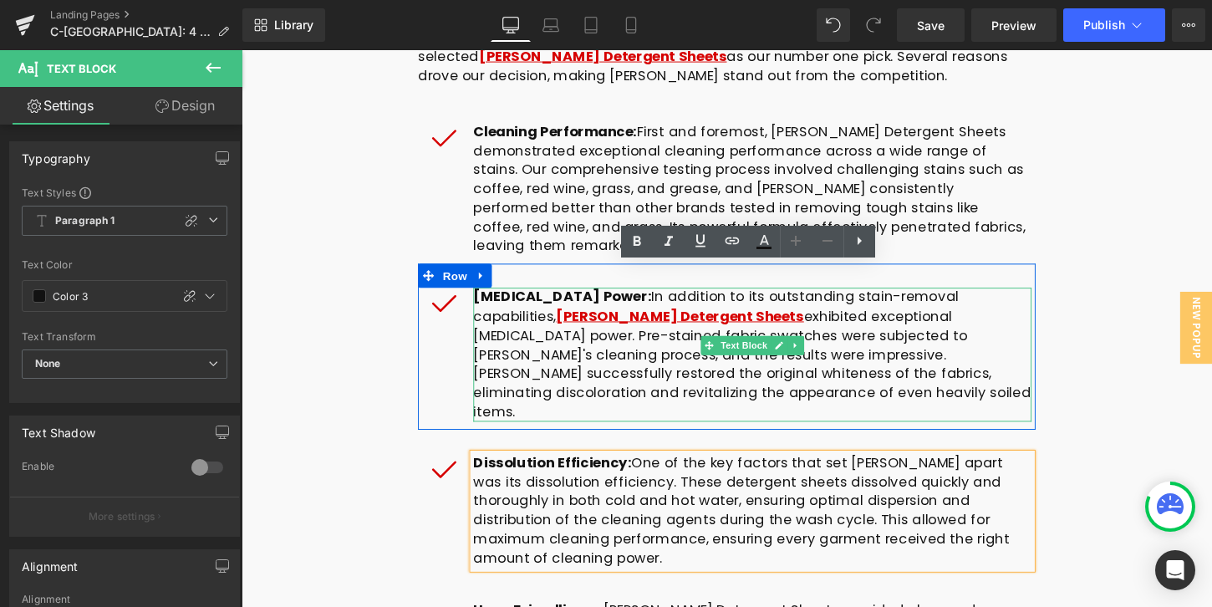
click at [623, 298] on p "[MEDICAL_DATA] Power: In addition to its outstanding stain-removal capabilities…" at bounding box center [774, 368] width 582 height 140
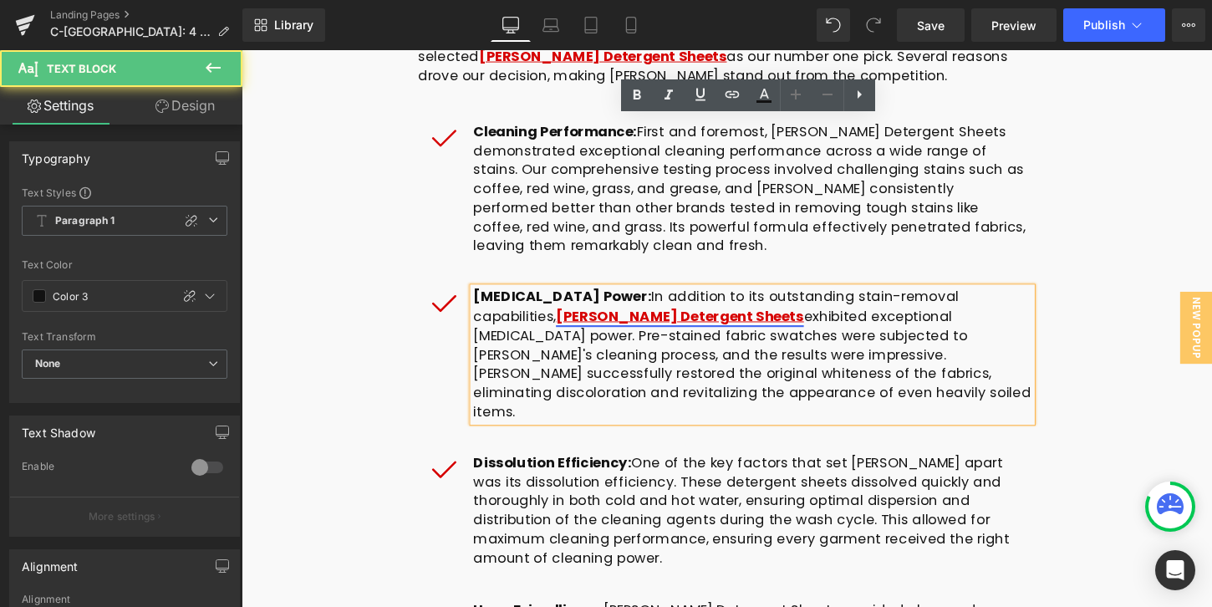
click at [680, 317] on link "[PERSON_NAME] Detergent Sheets" at bounding box center [698, 327] width 258 height 20
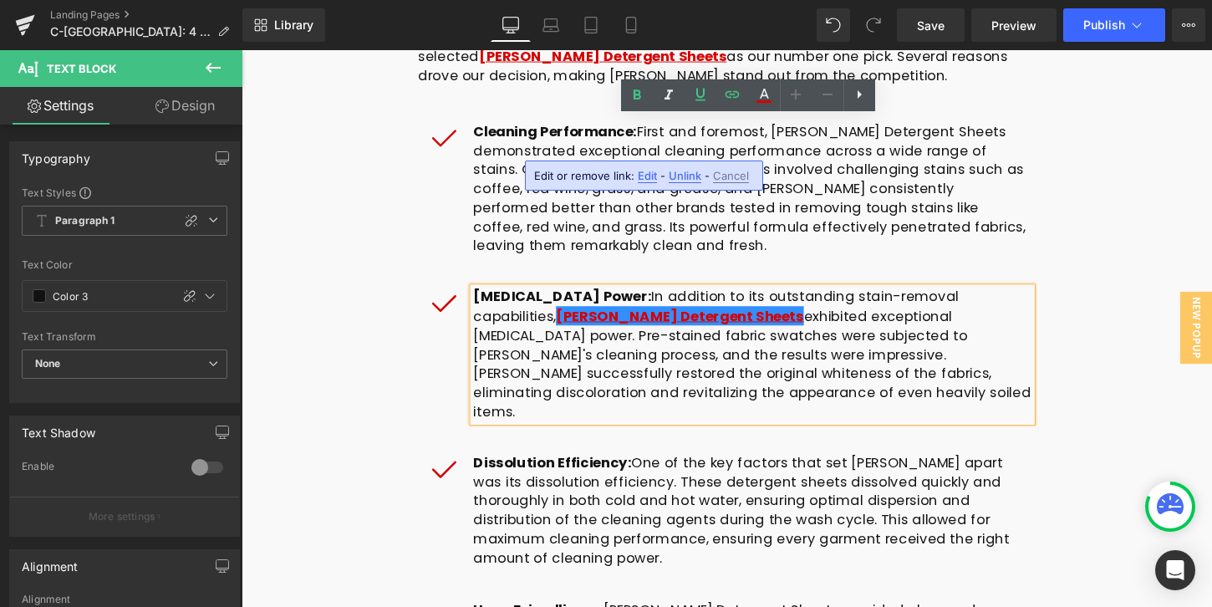
click at [647, 176] on span "Edit" at bounding box center [647, 176] width 19 height 14
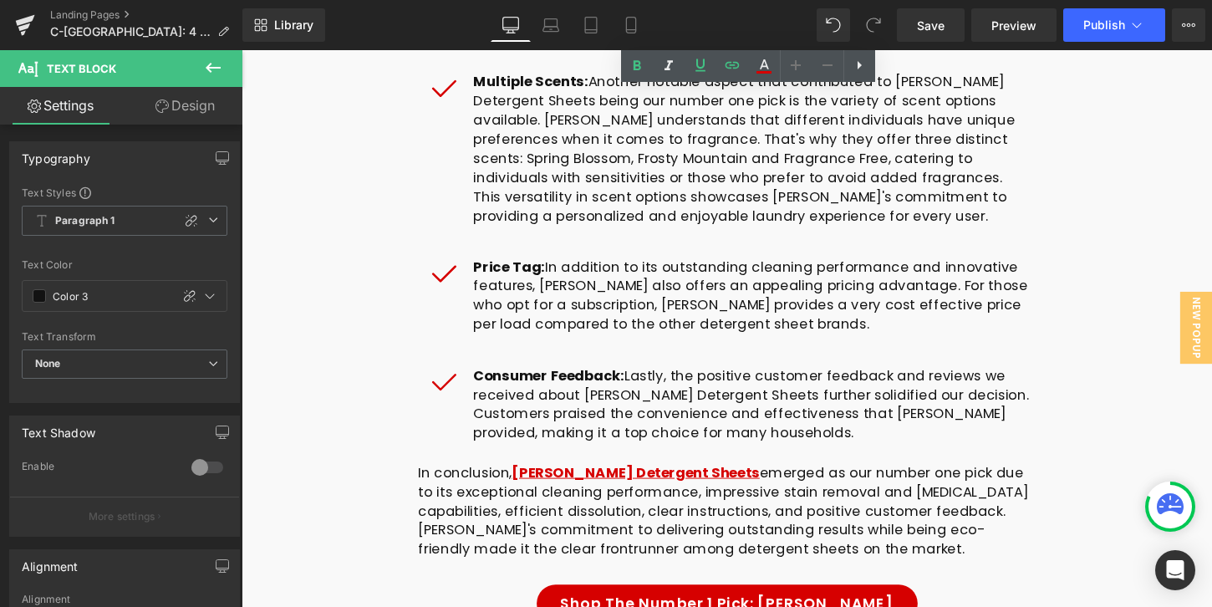
scroll to position [11438, 0]
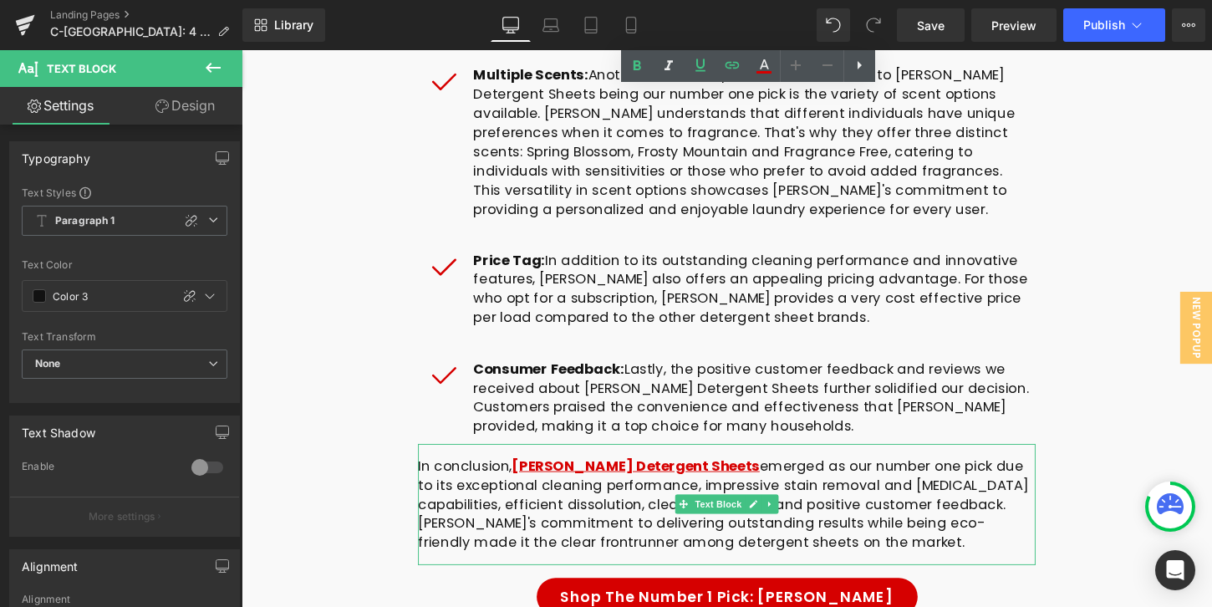
click at [760, 474] on p "In conclusion, [PERSON_NAME] Detergent Sheets emerged as our number one pick du…" at bounding box center [747, 523] width 644 height 99
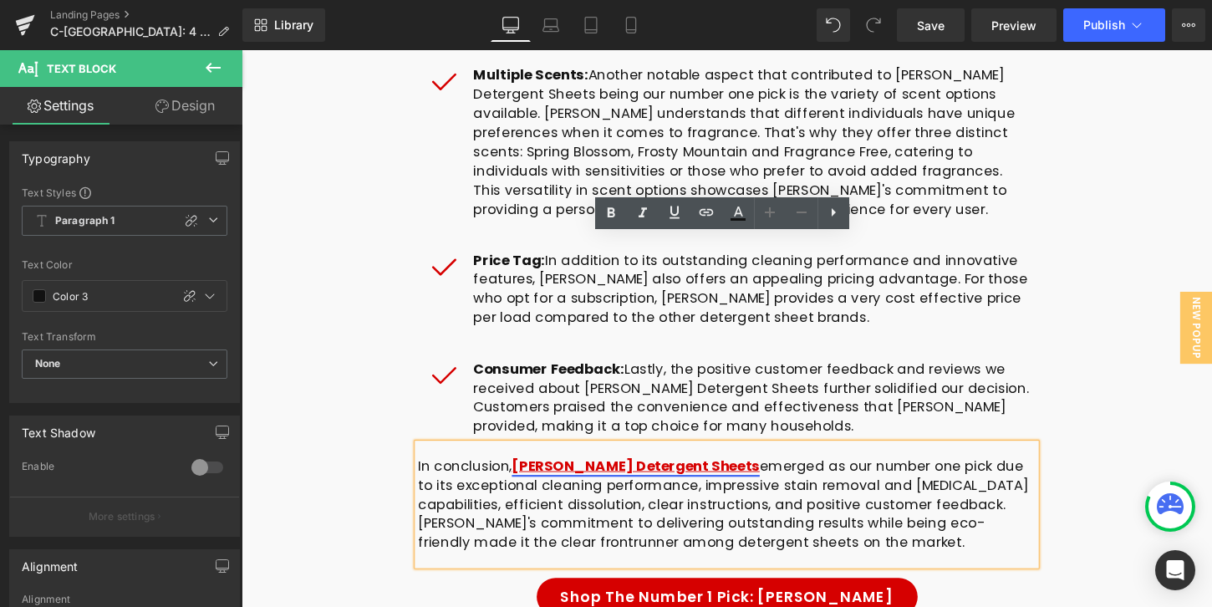
click at [685, 473] on link "[PERSON_NAME] Detergent Sheets" at bounding box center [652, 483] width 258 height 20
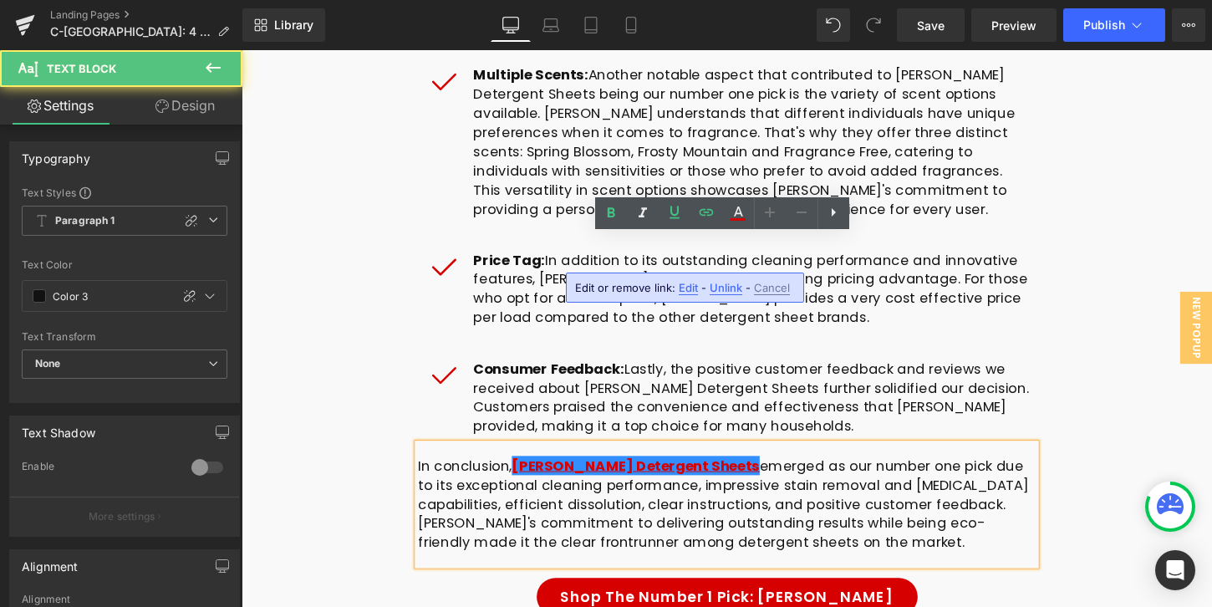
click at [680, 283] on span "Edit" at bounding box center [688, 288] width 19 height 14
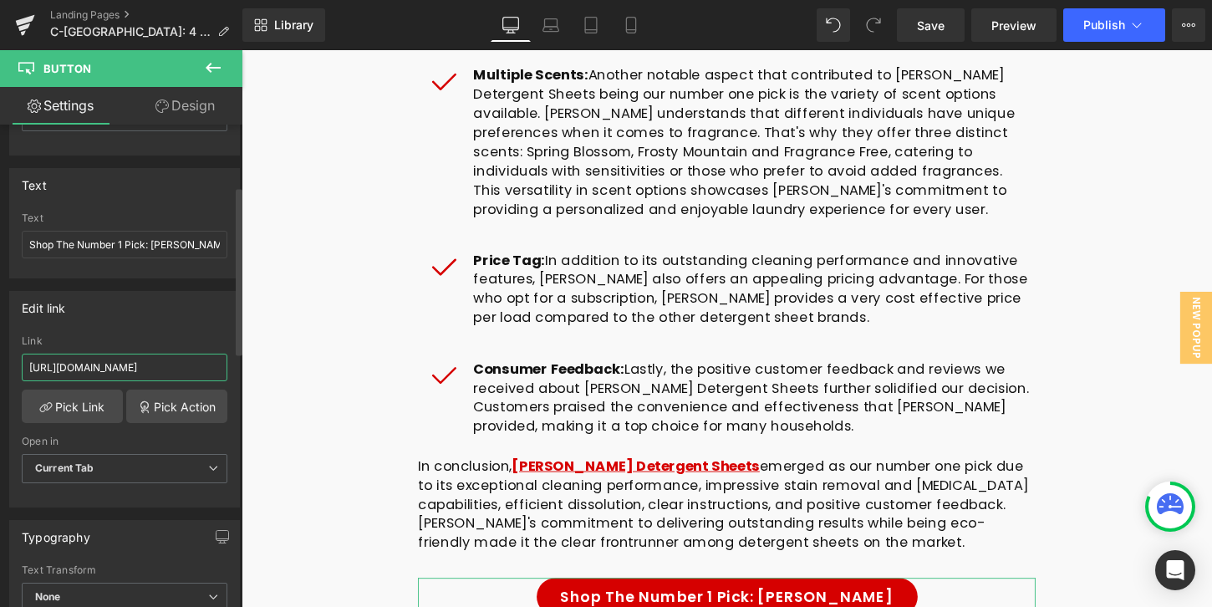
scroll to position [0, 379]
drag, startPoint x: 183, startPoint y: 366, endPoint x: 231, endPoint y: 369, distance: 47.8
click at [231, 369] on div "[URL][DOMAIN_NAME] Link [URL][DOMAIN_NAME] Pick Link Pick Action Current Tab Ne…" at bounding box center [124, 420] width 229 height 171
click at [45, 367] on input "[URL][DOMAIN_NAME]" at bounding box center [125, 368] width 206 height 28
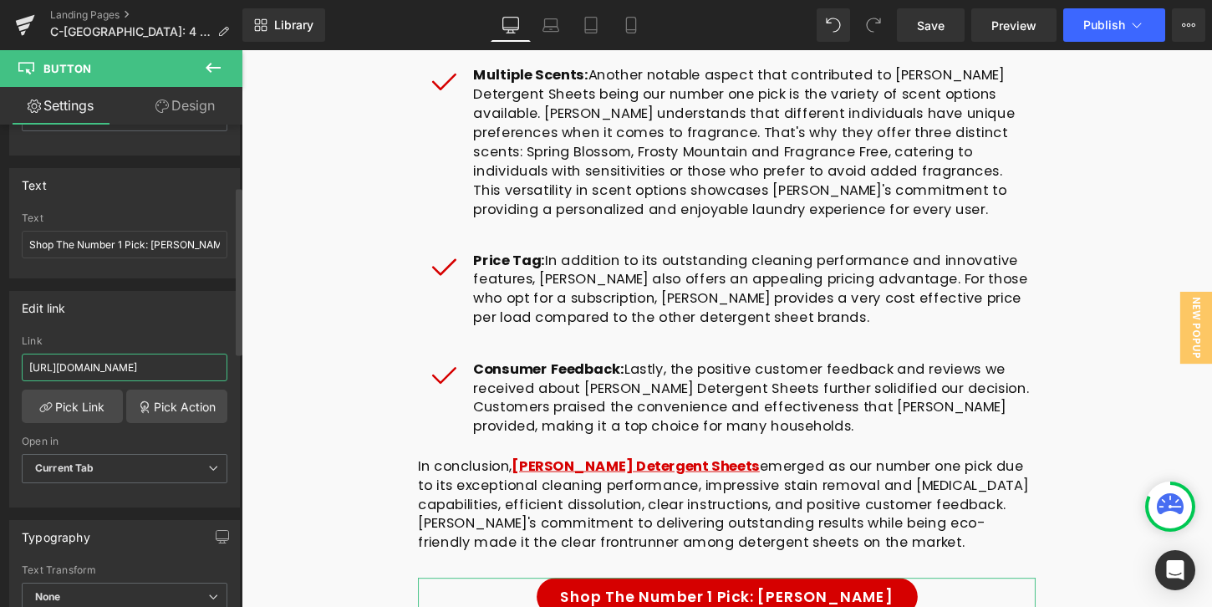
drag, startPoint x: 45, startPoint y: 367, endPoint x: 155, endPoint y: 372, distance: 110.4
click at [155, 372] on input "[URL][DOMAIN_NAME]" at bounding box center [125, 368] width 206 height 28
click at [198, 369] on input "[URL][DOMAIN_NAME]" at bounding box center [125, 368] width 206 height 28
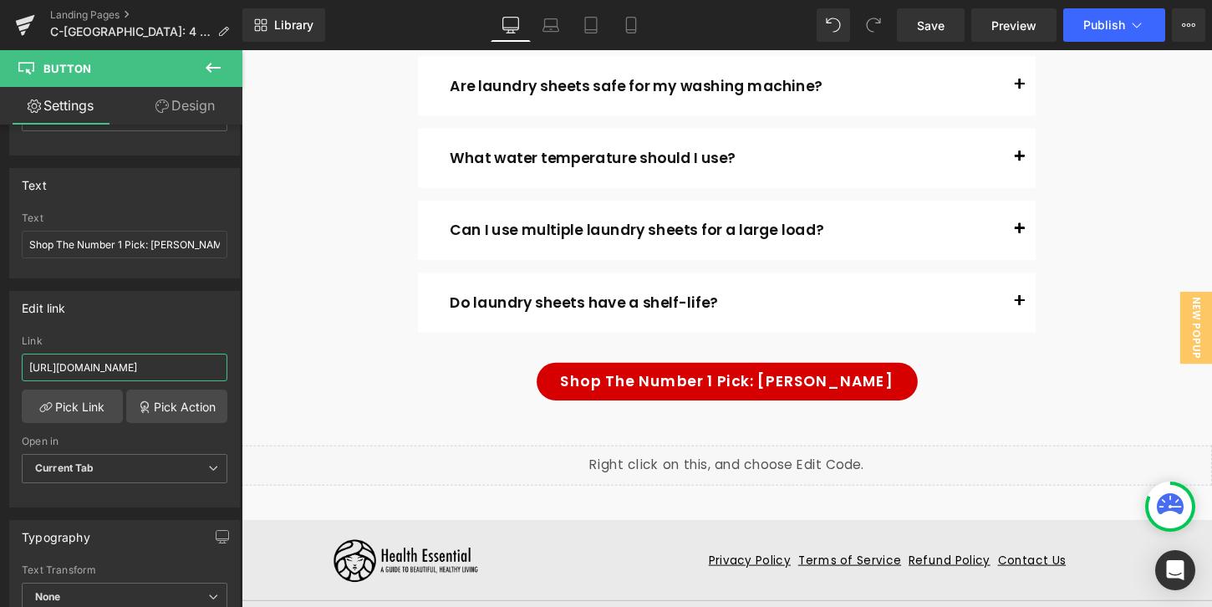
scroll to position [12264, 0]
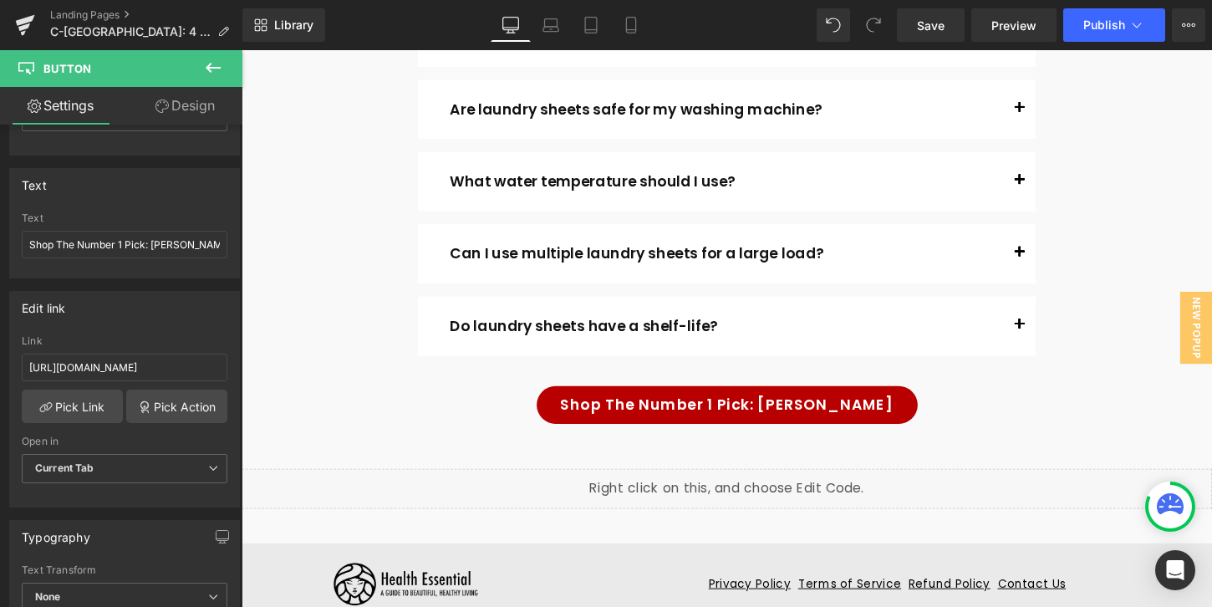
click at [756, 400] on link "Shop The Number 1 Pick: [PERSON_NAME]" at bounding box center [747, 419] width 397 height 39
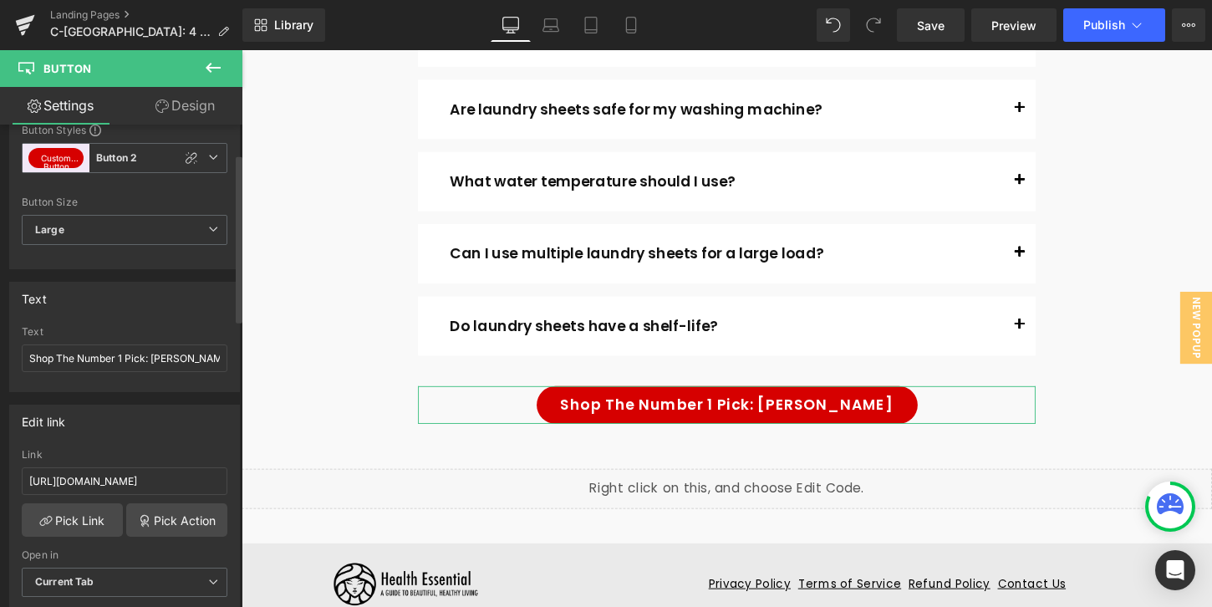
scroll to position [88, 0]
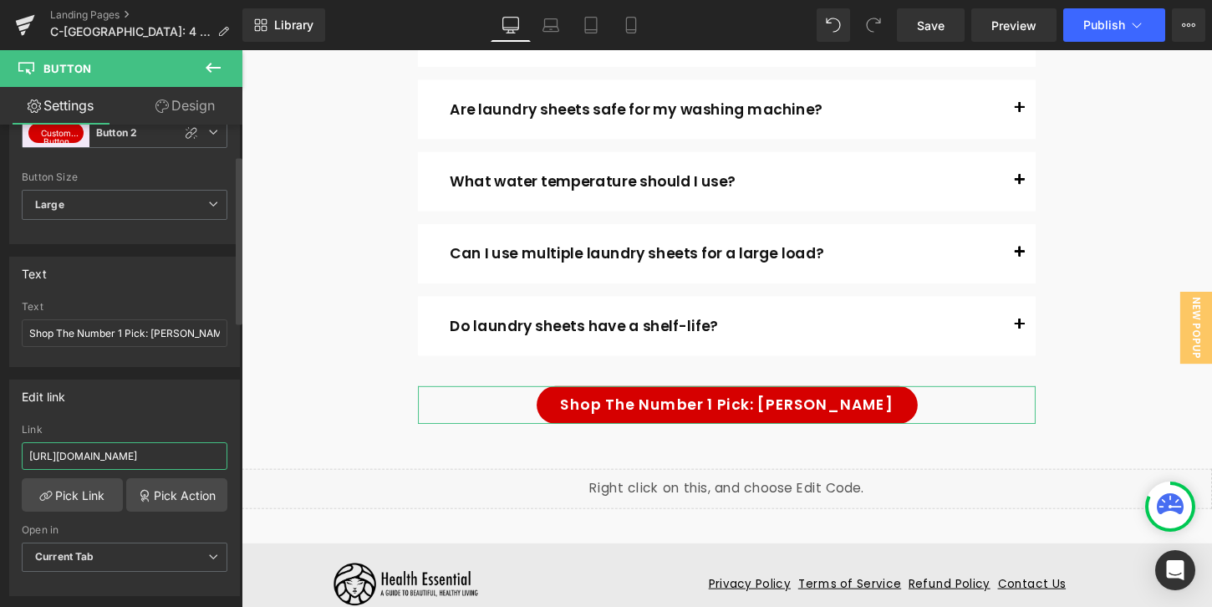
click at [154, 456] on input "[URL][DOMAIN_NAME]" at bounding box center [125, 456] width 206 height 28
drag, startPoint x: 154, startPoint y: 456, endPoint x: 184, endPoint y: 453, distance: 30.3
click at [184, 453] on input "[URL][DOMAIN_NAME]" at bounding box center [125, 456] width 206 height 28
click at [153, 430] on div "Link" at bounding box center [125, 430] width 206 height 12
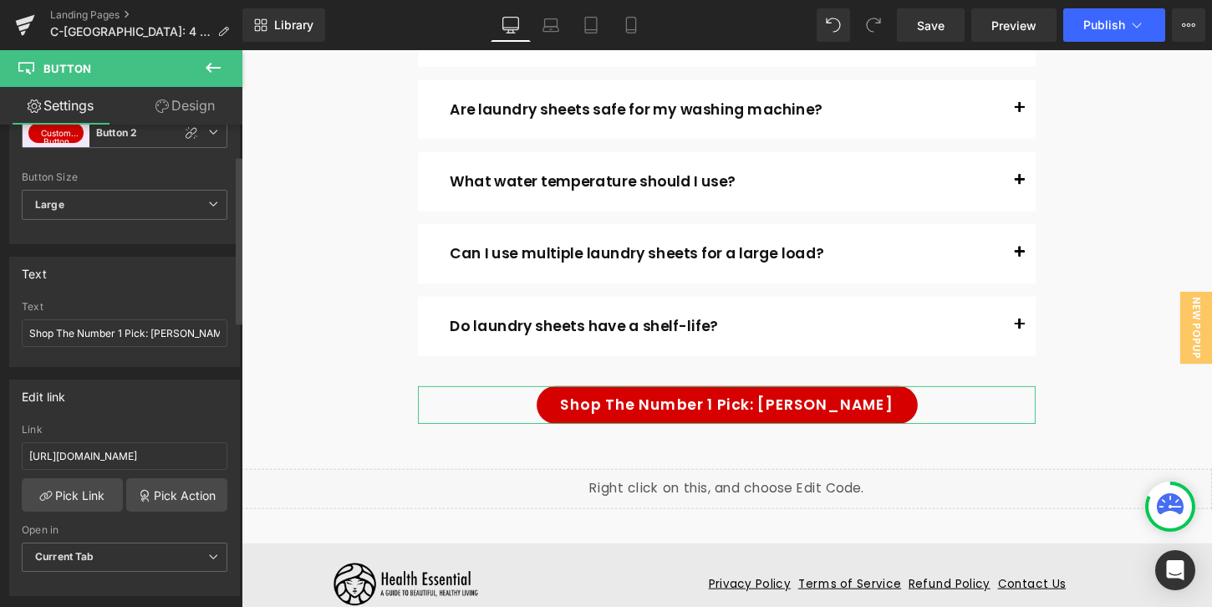
scroll to position [0, 0]
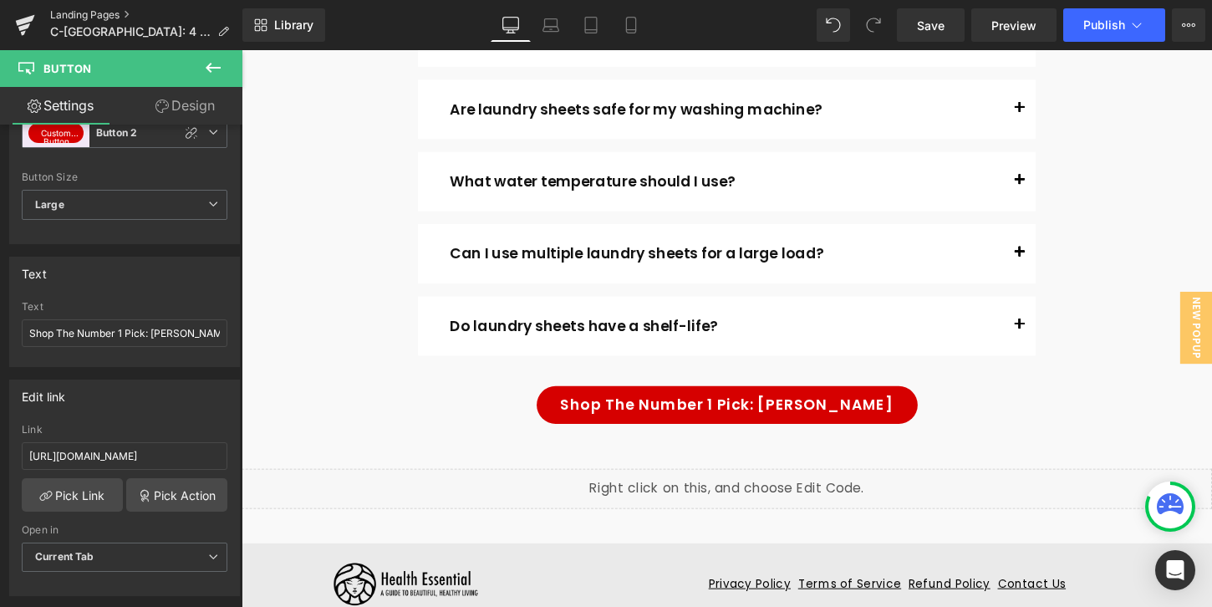
click at [64, 13] on link "Landing Pages" at bounding box center [146, 14] width 192 height 13
